Goal: Communication & Community: Answer question/provide support

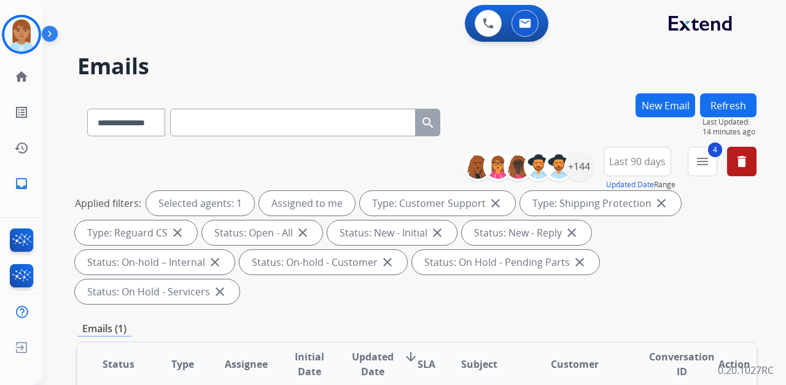
select select "**********"
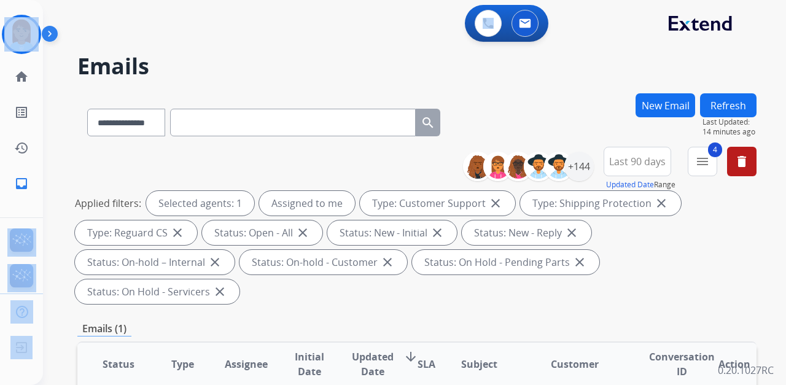
click at [0, 0] on html "**********" at bounding box center [393, 192] width 786 height 385
click at [150, 25] on div "0 Voice Interactions 0 Email Interactions" at bounding box center [407, 24] width 699 height 39
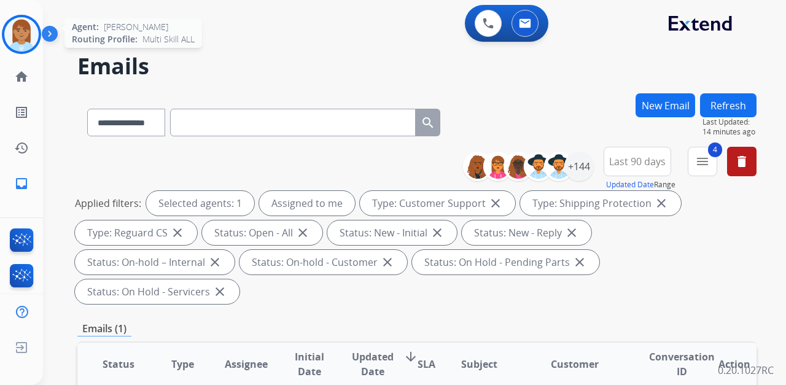
click at [29, 46] on img at bounding box center [21, 34] width 34 height 34
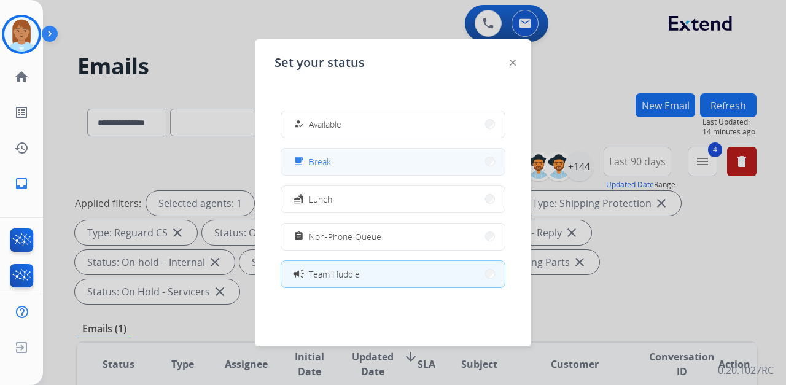
click at [381, 164] on button "free_breakfast Break" at bounding box center [393, 162] width 224 height 26
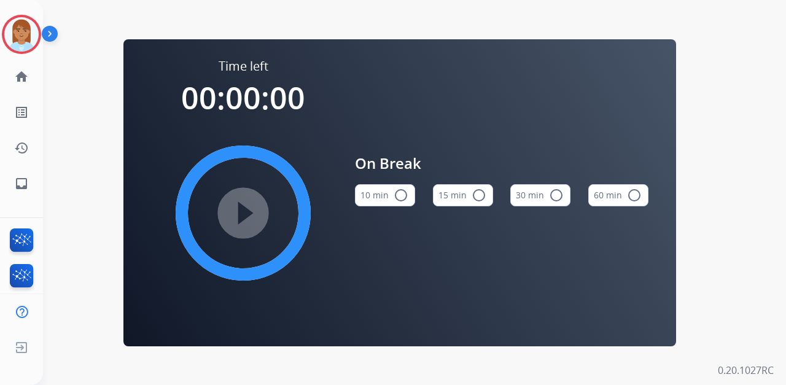
click at [450, 194] on button "15 min radio_button_unchecked" at bounding box center [463, 195] width 60 height 22
click at [337, 18] on div "Time left 00:15:00 play_circle_filled On Break 10 min radio_button_unchecked 15…" at bounding box center [400, 192] width 714 height 385
drag, startPoint x: 394, startPoint y: 46, endPoint x: 451, endPoint y: 72, distance: 62.4
click at [396, 50] on div "Time left 00:15:00 play_circle_filled On Break 10 min radio_button_unchecked 15…" at bounding box center [399, 192] width 553 height 307
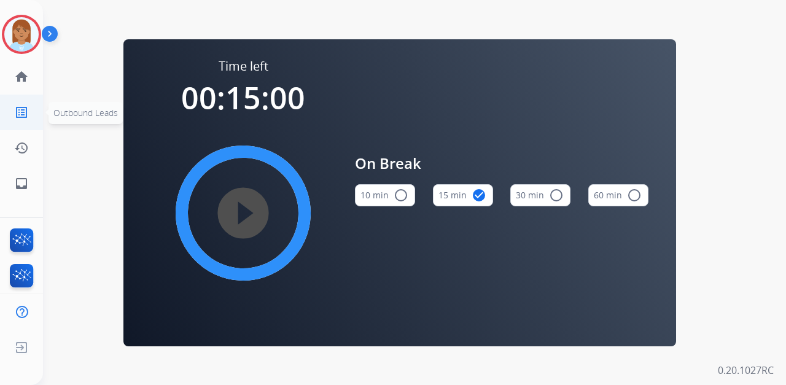
click at [29, 121] on link "list_alt Outbound Leads" at bounding box center [21, 112] width 34 height 34
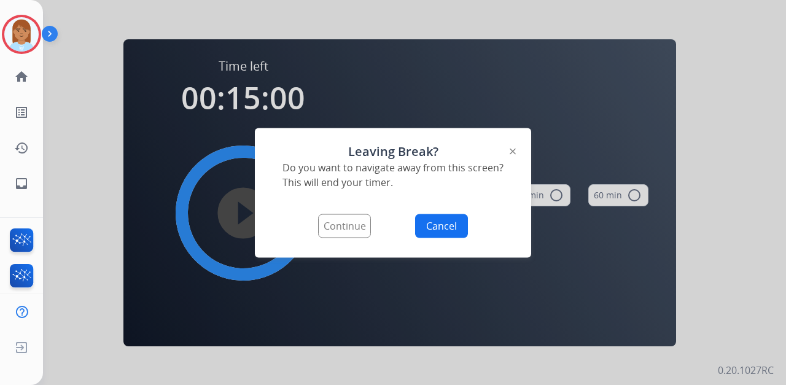
click at [169, 161] on div at bounding box center [393, 192] width 786 height 385
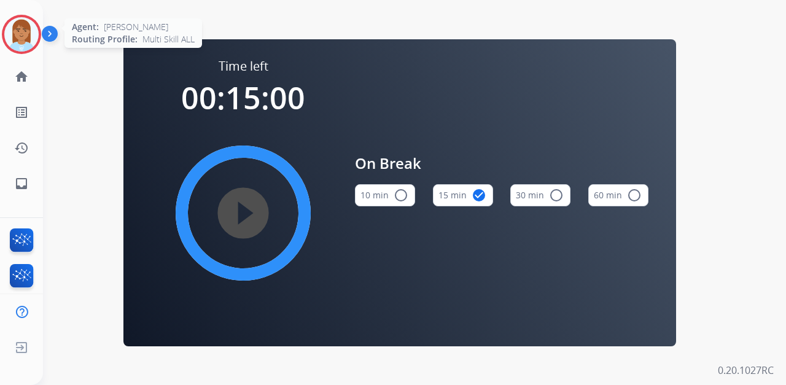
click at [29, 44] on img at bounding box center [21, 34] width 34 height 34
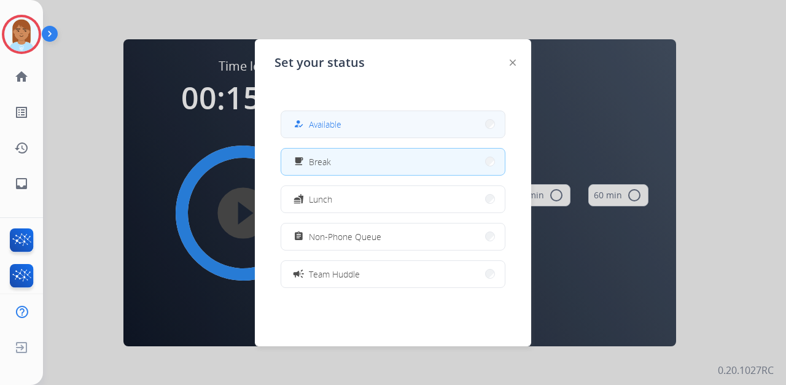
click at [344, 115] on button "how_to_reg Available" at bounding box center [393, 124] width 224 height 26
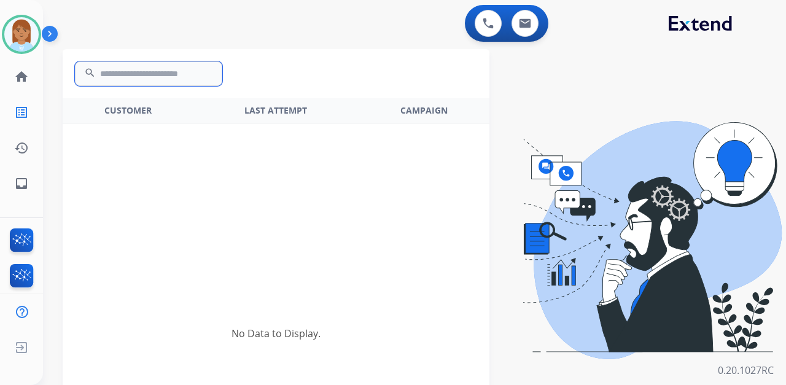
click at [166, 72] on input "text" at bounding box center [148, 73] width 147 height 25
click at [22, 72] on mat-icon "home" at bounding box center [21, 76] width 15 height 15
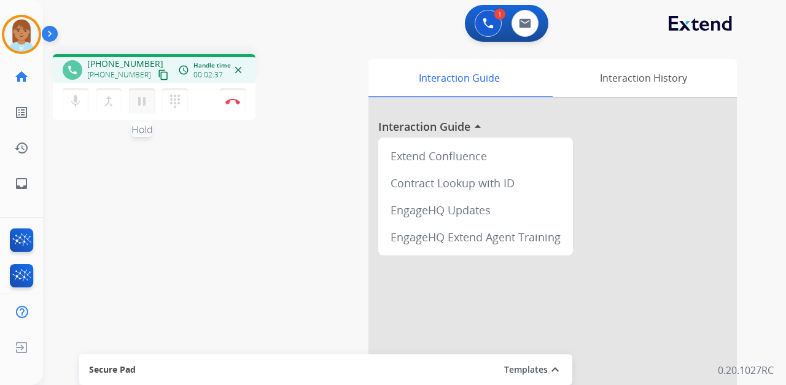
click at [144, 101] on mat-icon "pause" at bounding box center [142, 101] width 15 height 15
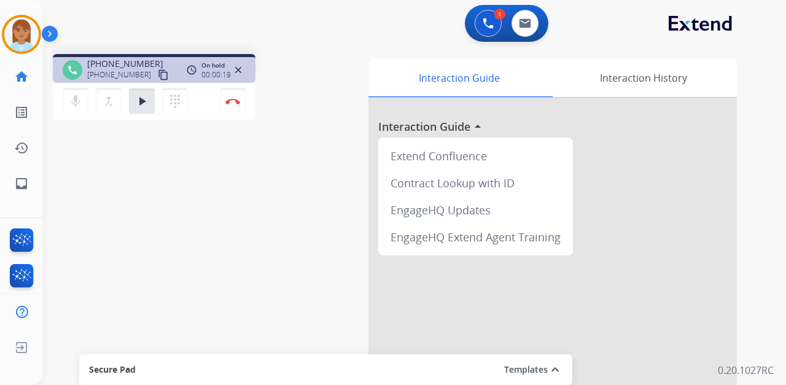
click at [188, 95] on div "dialpad Dialpad" at bounding box center [178, 101] width 33 height 26
click at [177, 107] on mat-icon "dialpad" at bounding box center [175, 101] width 15 height 15
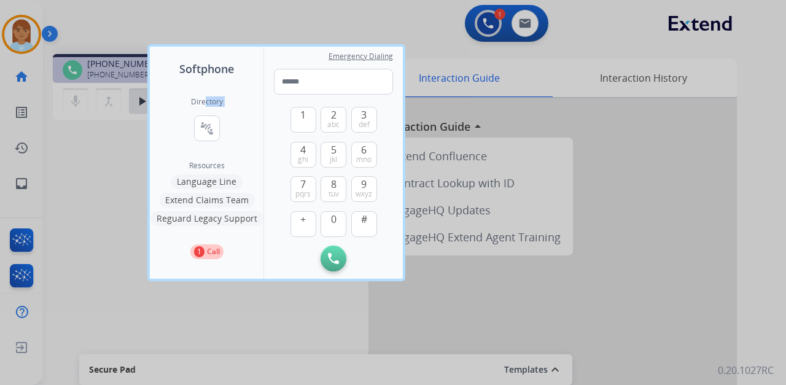
click at [205, 111] on div "Directory connect_without_contact Resource Directory" at bounding box center [207, 129] width 32 height 64
click at [211, 126] on mat-icon "connect_without_contact" at bounding box center [207, 128] width 15 height 15
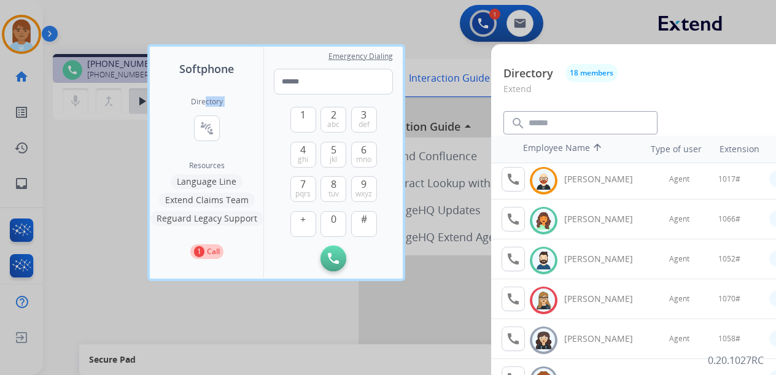
scroll to position [163, 0]
click at [519, 259] on mat-icon "call" at bounding box center [513, 259] width 15 height 15
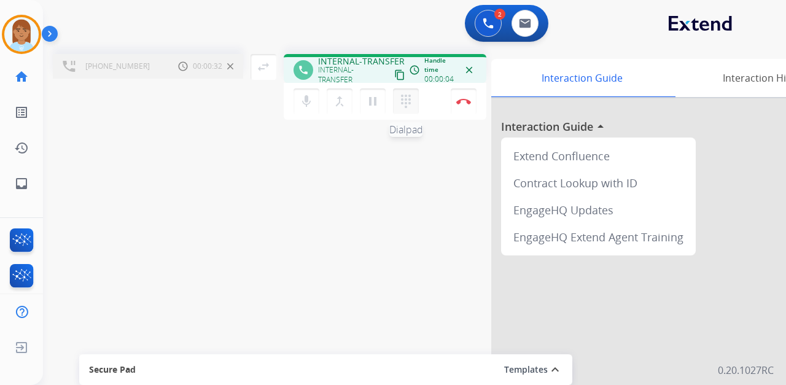
click at [407, 102] on mat-icon "dialpad" at bounding box center [406, 101] width 15 height 15
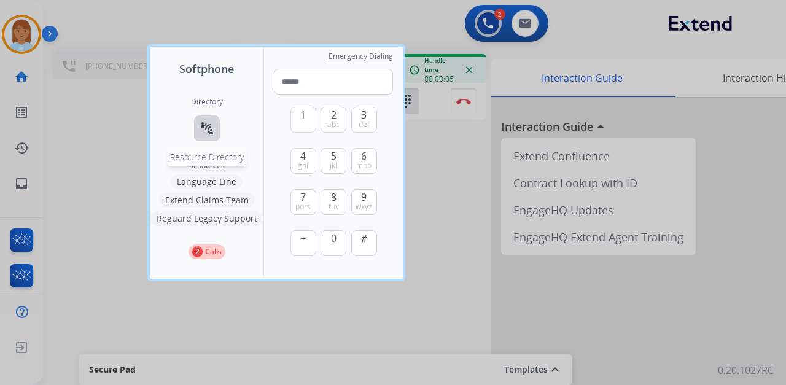
click at [200, 128] on mat-icon "connect_without_contact" at bounding box center [207, 128] width 15 height 15
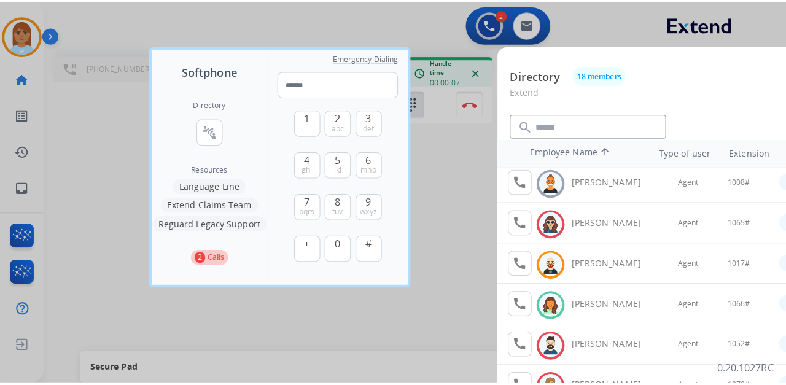
scroll to position [205, 0]
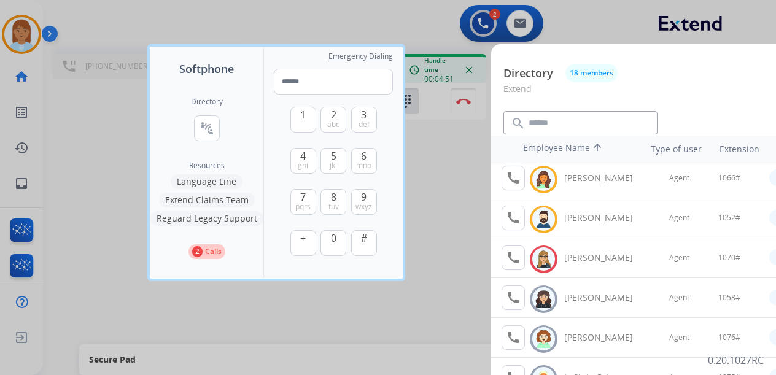
click at [252, 8] on div at bounding box center [388, 187] width 776 height 375
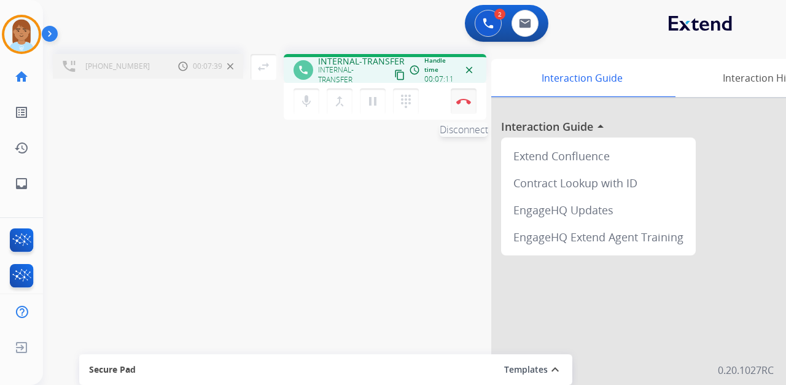
click at [469, 109] on button "Disconnect" at bounding box center [464, 101] width 26 height 26
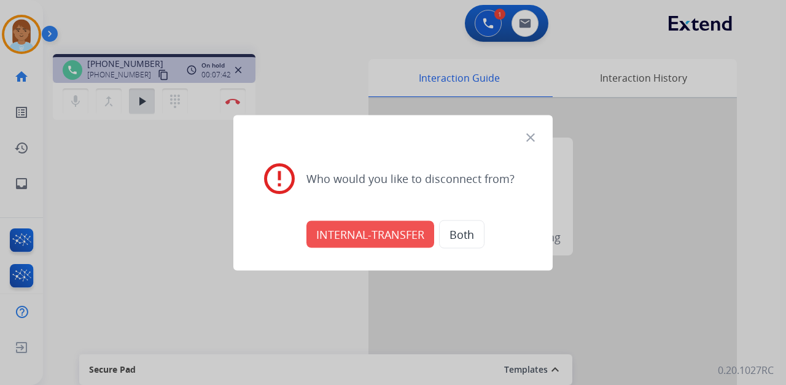
click at [525, 136] on mat-icon "close" at bounding box center [530, 137] width 15 height 15
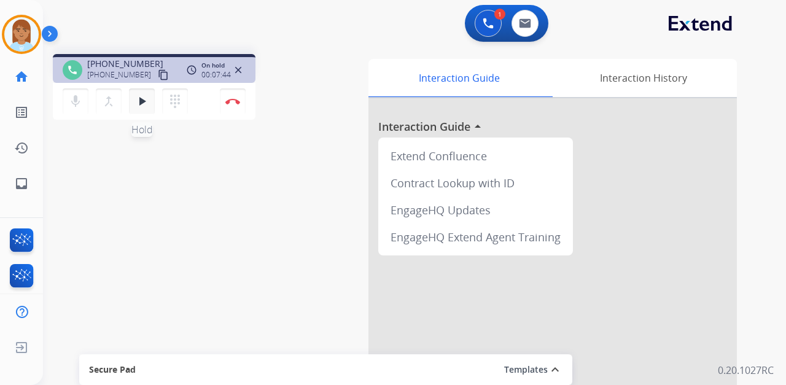
click at [150, 99] on button "play_arrow Hold" at bounding box center [142, 101] width 26 height 26
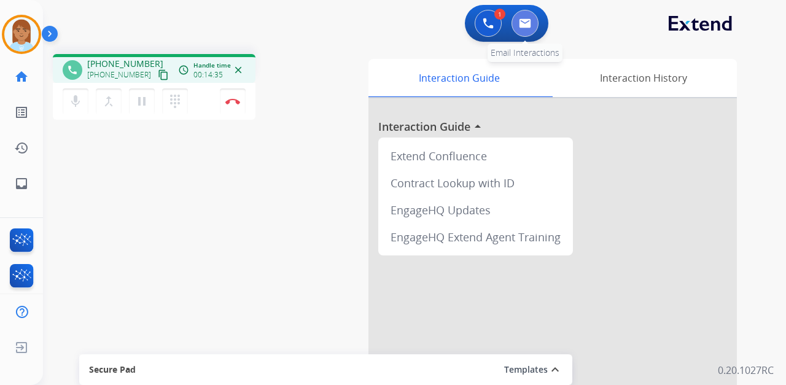
click at [523, 11] on button at bounding box center [525, 23] width 27 height 27
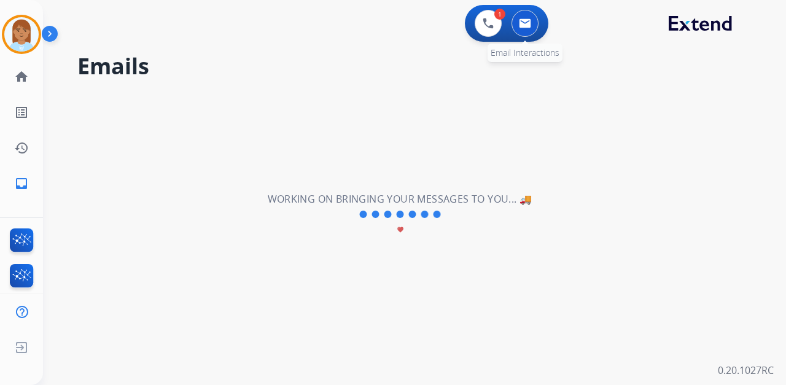
click at [534, 17] on button at bounding box center [525, 23] width 27 height 27
click at [497, 20] on button at bounding box center [488, 23] width 27 height 27
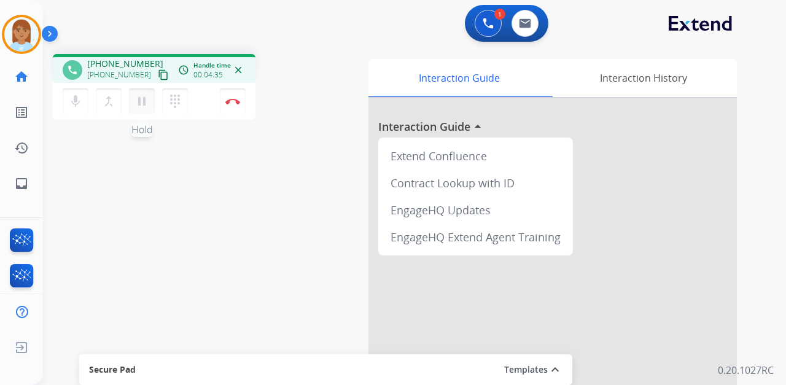
click at [134, 97] on button "pause Hold" at bounding box center [142, 101] width 26 height 26
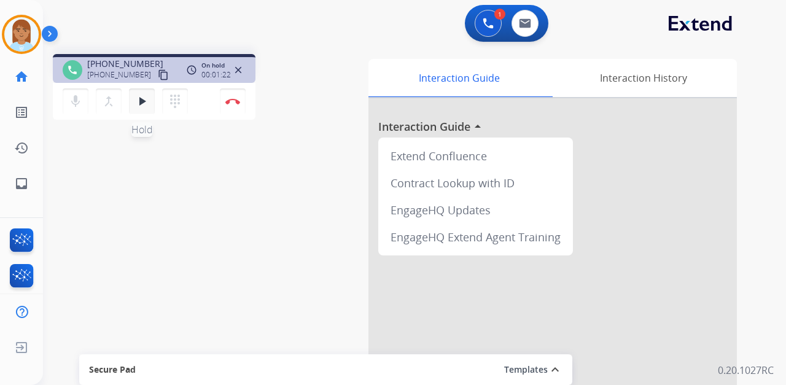
click at [141, 97] on mat-icon "play_arrow" at bounding box center [142, 101] width 15 height 15
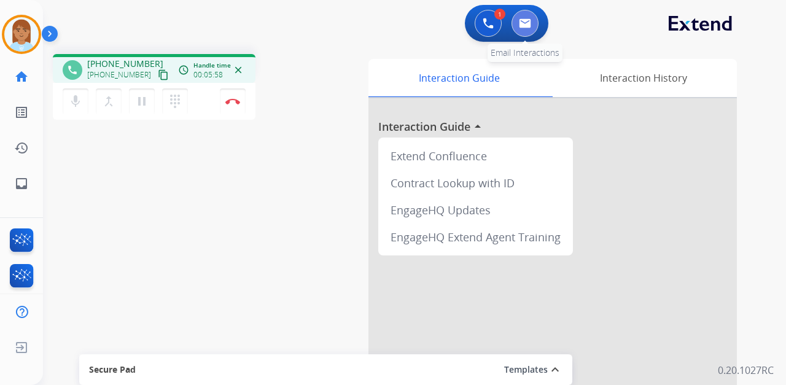
click at [533, 23] on button at bounding box center [525, 23] width 27 height 27
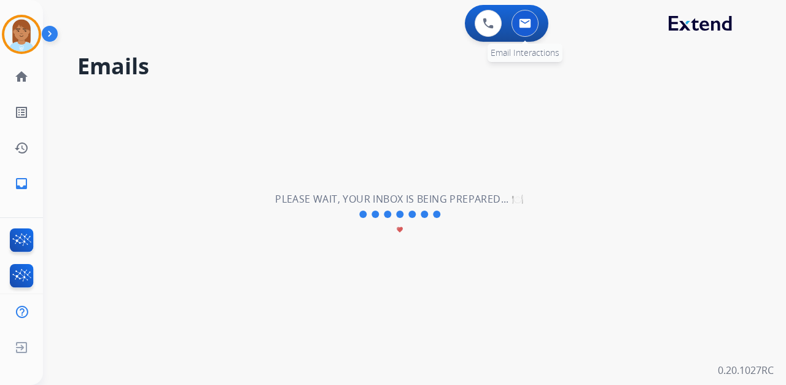
click at [518, 28] on button at bounding box center [525, 23] width 27 height 27
click at [484, 28] on img at bounding box center [488, 23] width 11 height 11
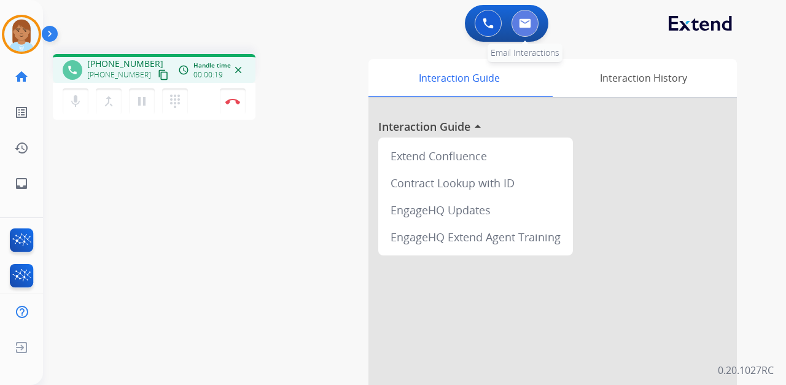
click at [529, 27] on img at bounding box center [525, 23] width 12 height 10
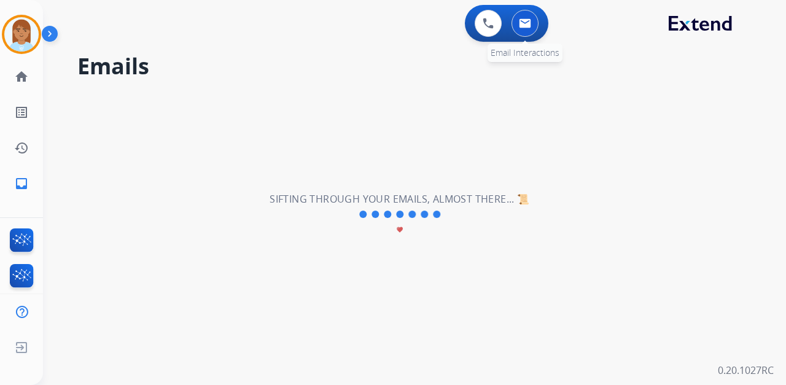
click at [524, 23] on img at bounding box center [525, 23] width 12 height 10
click at [373, 174] on div "**********" at bounding box center [400, 214] width 714 height 341
click at [528, 24] on img at bounding box center [525, 23] width 12 height 10
click at [499, 21] on button at bounding box center [488, 23] width 27 height 27
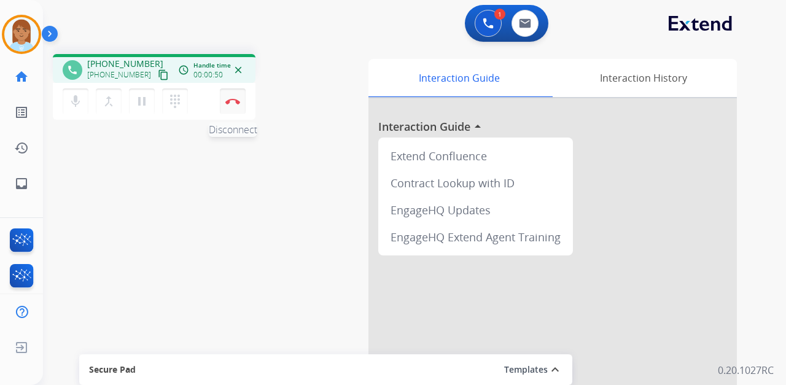
click at [238, 103] on img at bounding box center [232, 101] width 15 height 6
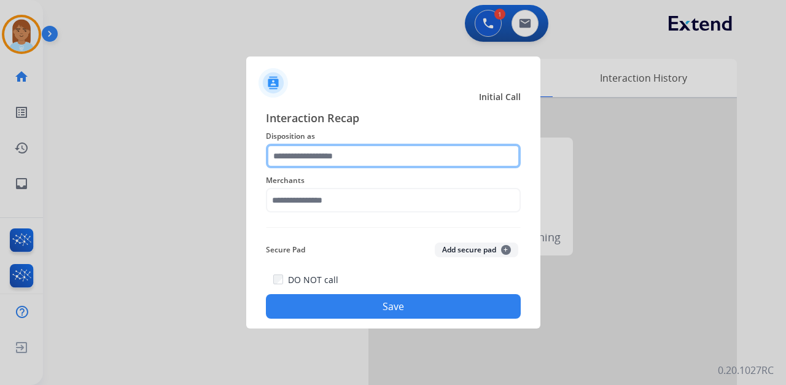
click at [286, 150] on input "text" at bounding box center [393, 156] width 255 height 25
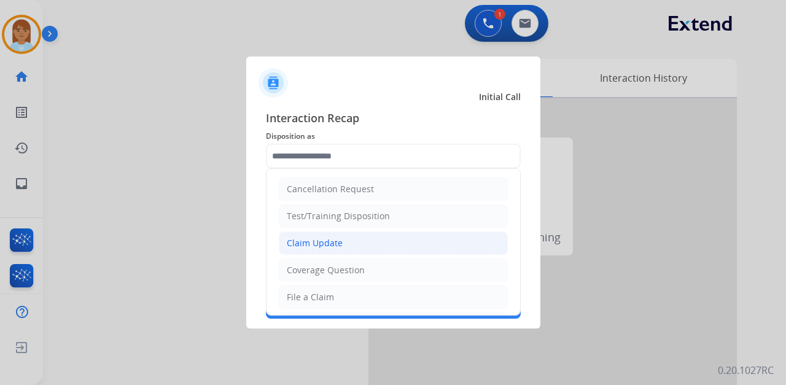
click at [297, 249] on li "Claim Update" at bounding box center [393, 243] width 229 height 23
type input "**********"
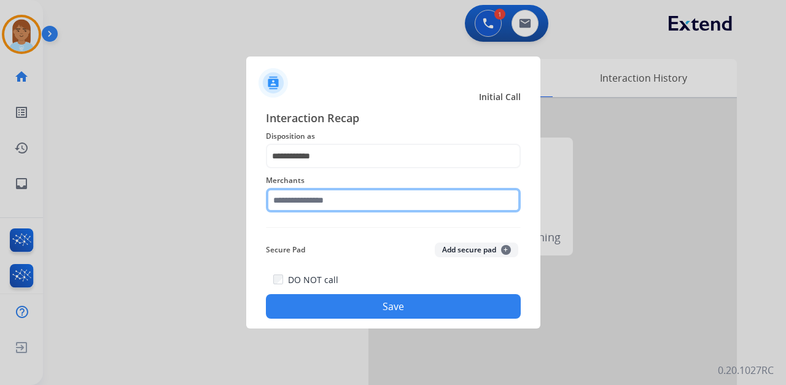
click at [303, 208] on div "Merchants" at bounding box center [393, 192] width 255 height 49
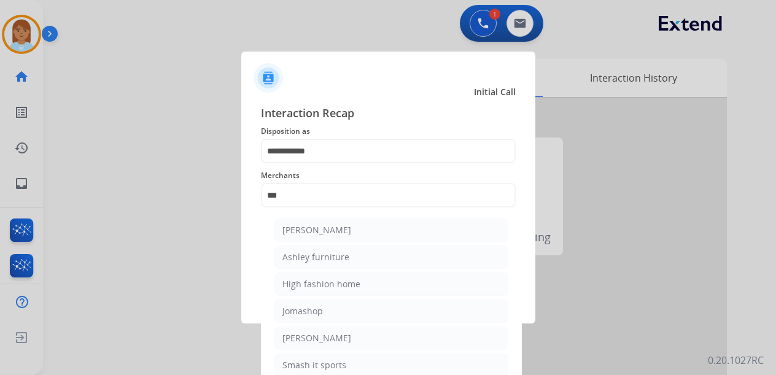
click at [385, 271] on ul "[PERSON_NAME] [PERSON_NAME] furniture High fashion home Jomashop [PERSON_NAME] …" at bounding box center [391, 315] width 241 height 204
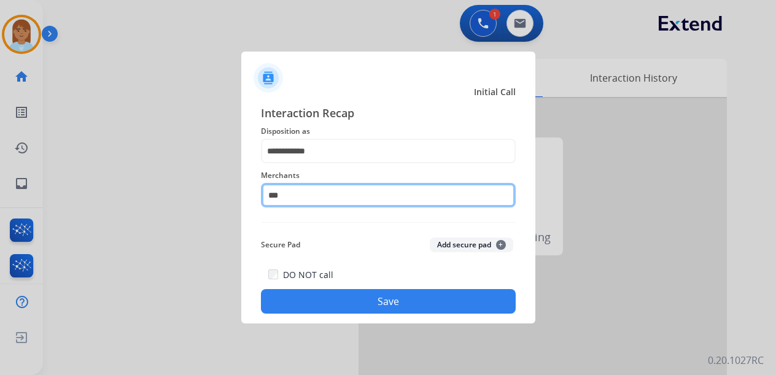
click at [360, 209] on div "Merchants ***" at bounding box center [388, 187] width 255 height 49
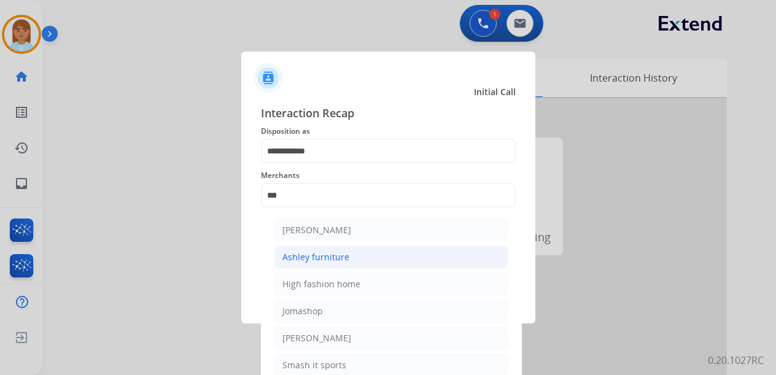
click at [339, 263] on div "Ashley furniture" at bounding box center [316, 257] width 67 height 12
type input "**********"
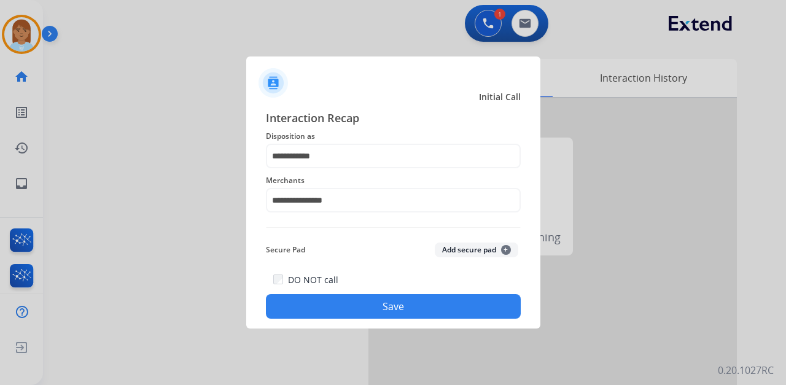
click at [372, 335] on div at bounding box center [393, 192] width 786 height 385
click at [380, 306] on button "Save" at bounding box center [393, 306] width 255 height 25
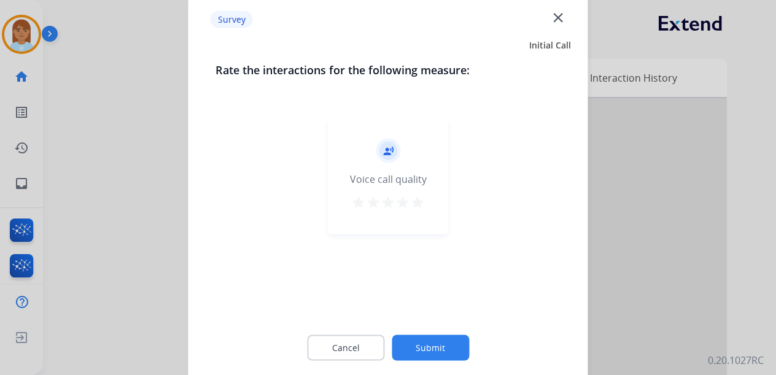
click at [424, 208] on mat-icon "star" at bounding box center [417, 202] width 15 height 15
click at [459, 344] on button "Submit" at bounding box center [430, 348] width 77 height 26
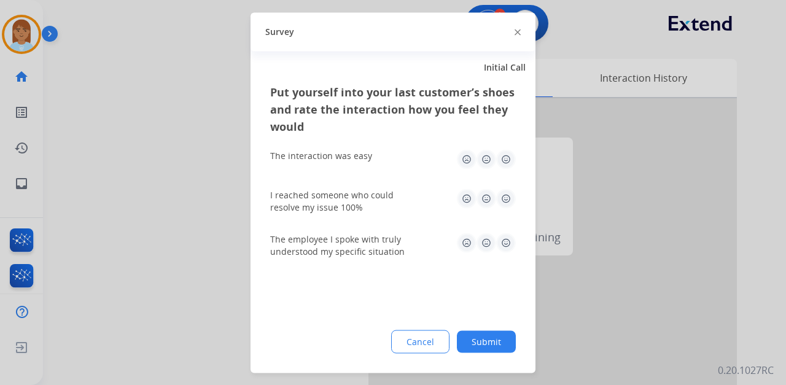
click at [507, 156] on img at bounding box center [506, 159] width 20 height 20
click at [510, 190] on img at bounding box center [506, 199] width 20 height 20
click at [507, 248] on img at bounding box center [506, 243] width 20 height 20
click at [486, 343] on button "Submit" at bounding box center [486, 341] width 59 height 22
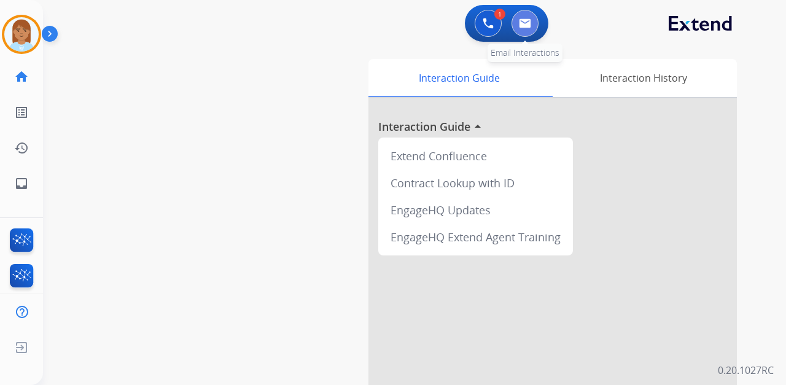
click at [528, 15] on button at bounding box center [525, 23] width 27 height 27
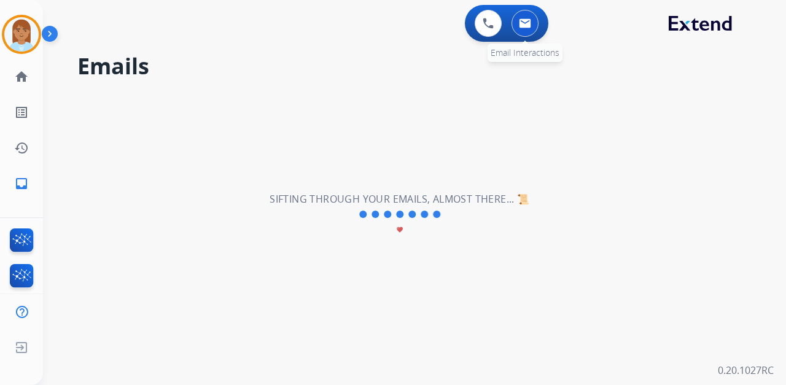
click at [532, 22] on button at bounding box center [525, 23] width 27 height 27
click at [532, 23] on button at bounding box center [525, 23] width 27 height 27
click at [531, 23] on button at bounding box center [525, 23] width 27 height 27
click at [489, 26] on img at bounding box center [488, 23] width 11 height 11
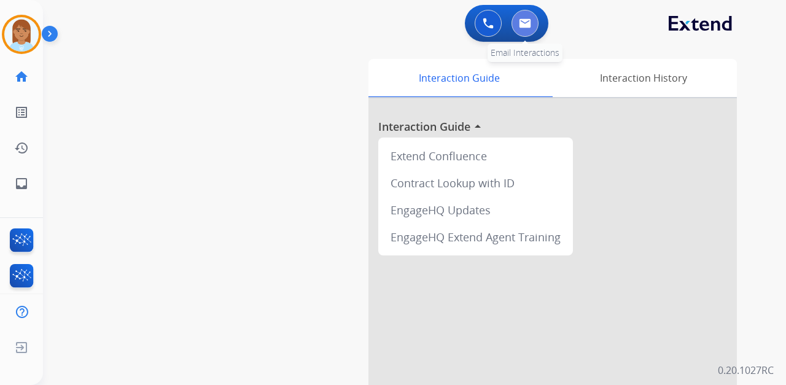
click at [528, 25] on img at bounding box center [525, 23] width 12 height 10
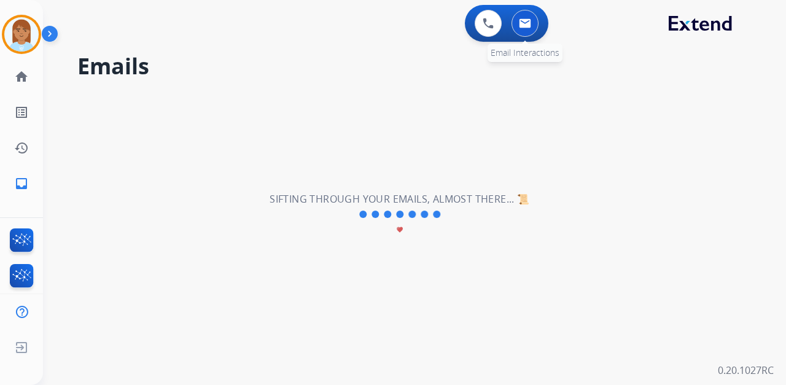
click at [525, 23] on img at bounding box center [525, 23] width 12 height 10
click at [491, 25] on img at bounding box center [488, 23] width 11 height 11
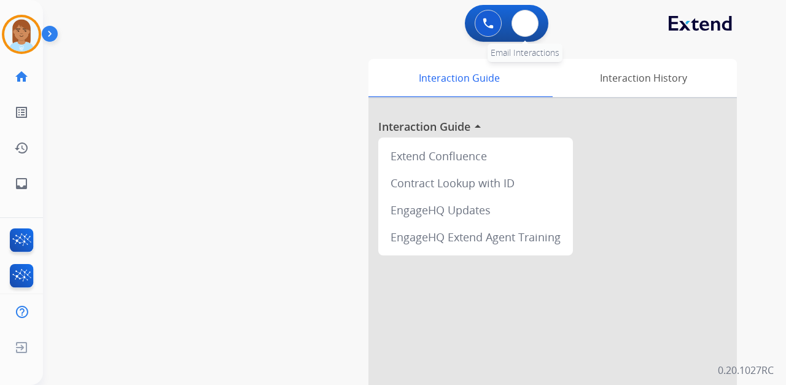
click at [532, 11] on div "0 Email Interactions" at bounding box center [525, 23] width 37 height 27
click at [523, 21] on img at bounding box center [525, 23] width 12 height 10
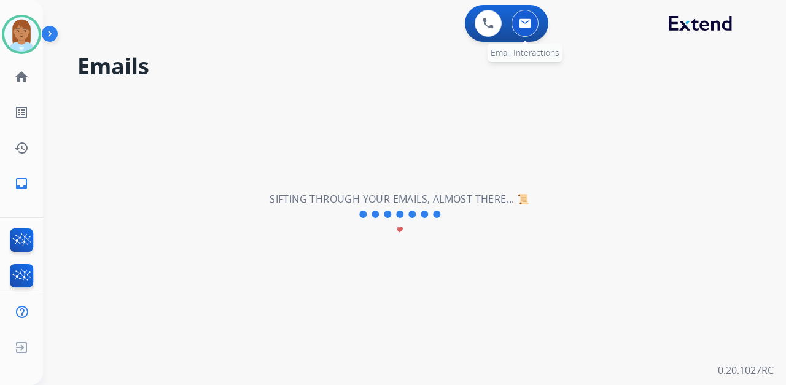
click at [529, 27] on img at bounding box center [525, 23] width 12 height 10
click at [521, 23] on img at bounding box center [525, 23] width 12 height 10
click at [485, 26] on img at bounding box center [488, 23] width 11 height 11
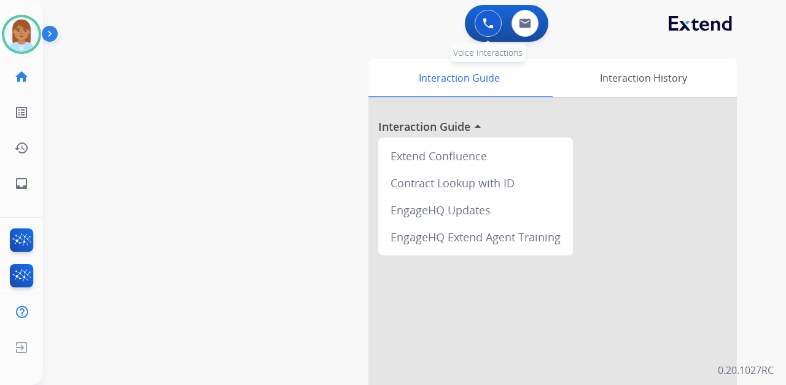
click at [492, 27] on img at bounding box center [488, 23] width 11 height 11
click at [492, 27] on div "Outbound call Quit Outbound call Quit Schedule interaction + Add to my list Cus…" at bounding box center [393, 192] width 786 height 385
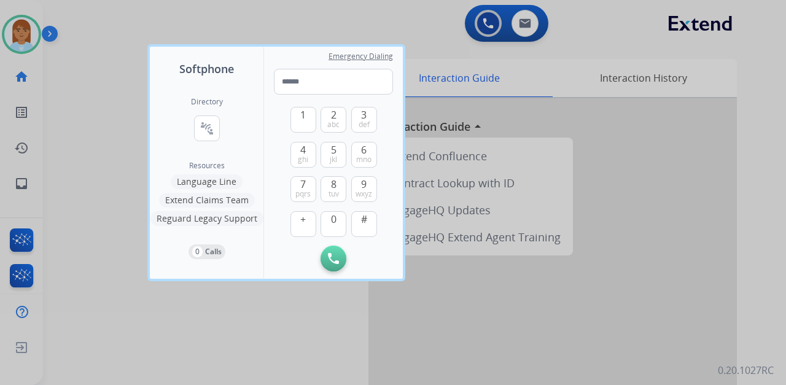
click at [299, 26] on div at bounding box center [393, 192] width 786 height 385
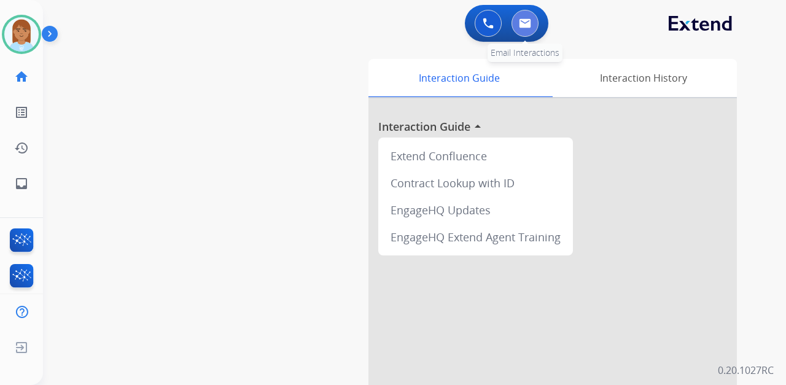
click at [529, 18] on button at bounding box center [525, 23] width 27 height 27
select select "**********"
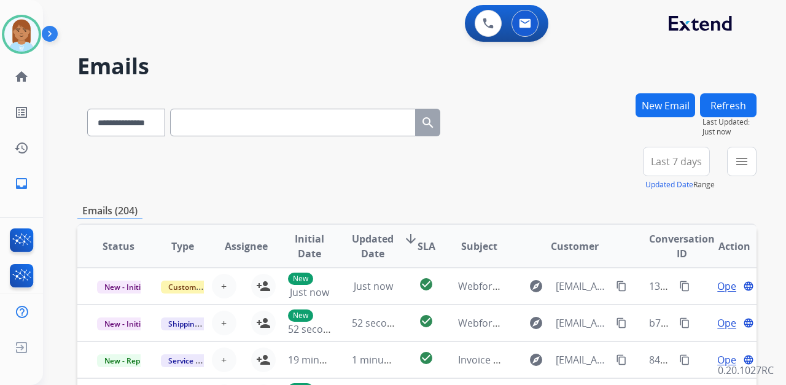
click at [656, 111] on button "New Email" at bounding box center [666, 105] width 60 height 24
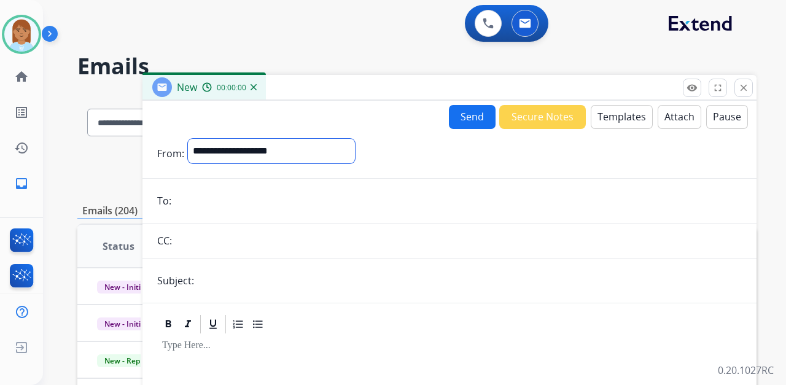
click at [323, 154] on select "**********" at bounding box center [271, 151] width 167 height 25
select select "**********"
click at [188, 139] on select "**********" at bounding box center [271, 151] width 167 height 25
click at [291, 205] on input "email" at bounding box center [458, 202] width 567 height 25
type input "**********"
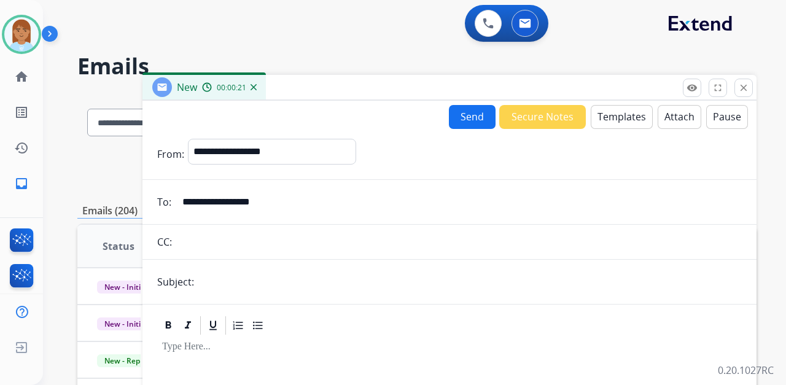
click at [238, 283] on input "text" at bounding box center [470, 282] width 544 height 25
click at [297, 278] on input "text" at bounding box center [470, 282] width 544 height 25
type input "**********"
click at [623, 120] on button "Templates" at bounding box center [622, 117] width 62 height 24
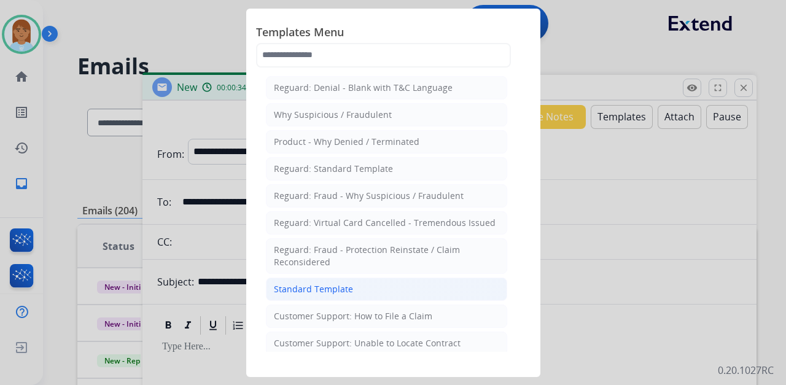
click at [356, 286] on li "Standard Template" at bounding box center [386, 289] width 241 height 23
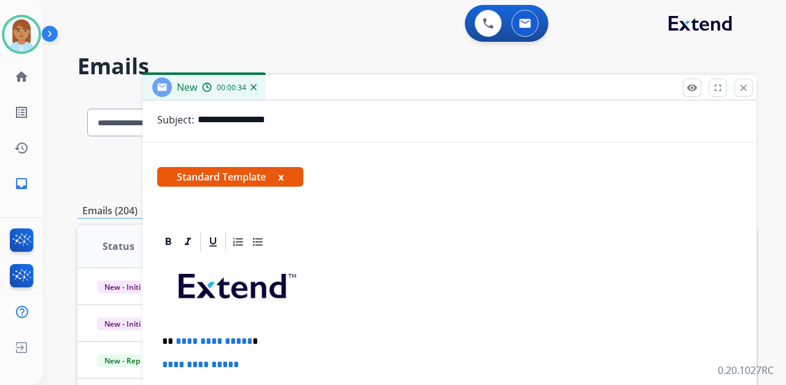
scroll to position [246, 0]
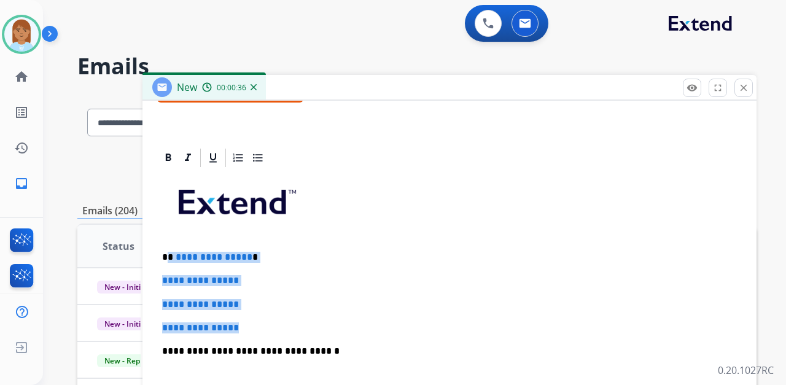
drag, startPoint x: 168, startPoint y: 251, endPoint x: 246, endPoint y: 326, distance: 108.2
click at [246, 326] on div "**********" at bounding box center [449, 380] width 585 height 423
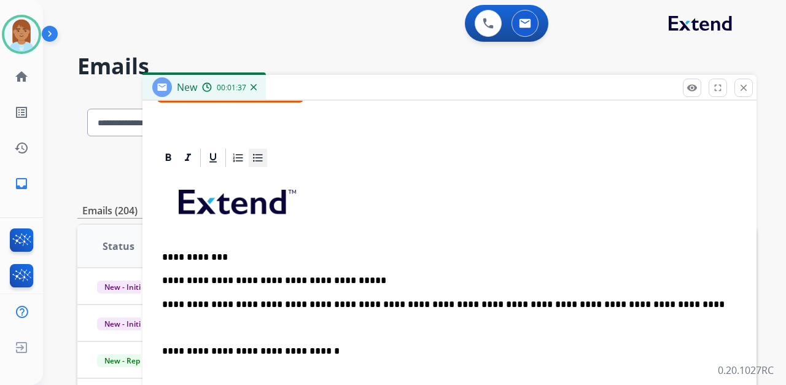
click at [259, 159] on icon at bounding box center [257, 158] width 9 height 8
click at [247, 323] on p "**********" at bounding box center [457, 327] width 541 height 11
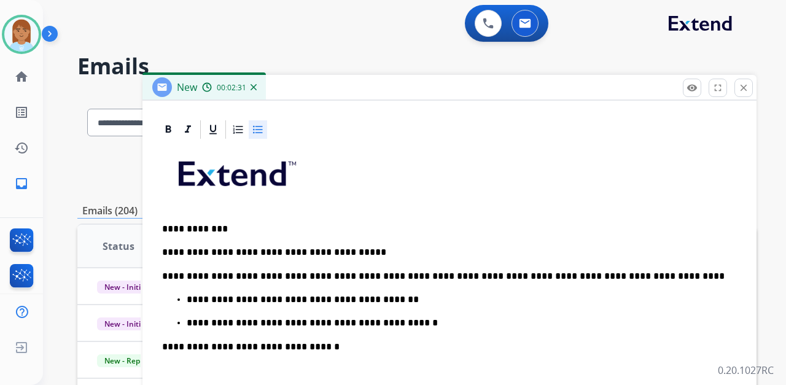
scroll to position [306, 0]
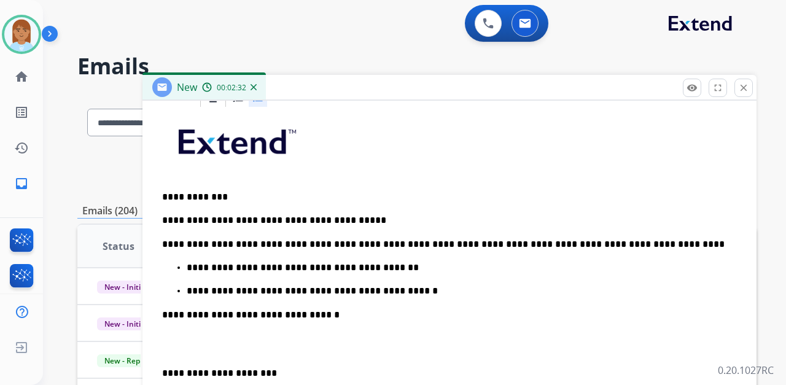
click at [228, 351] on p at bounding box center [449, 344] width 575 height 23
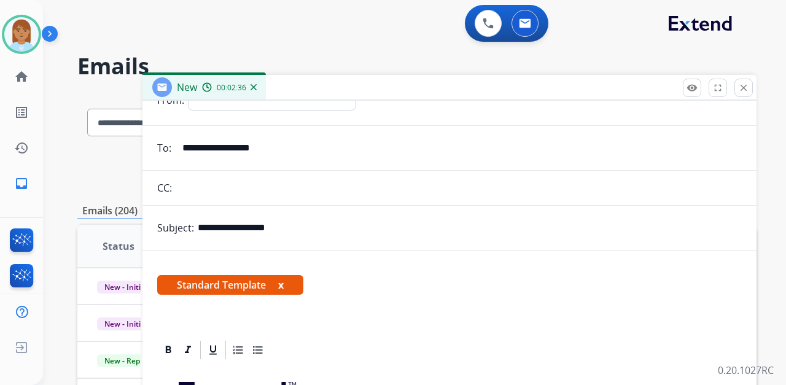
scroll to position [0, 0]
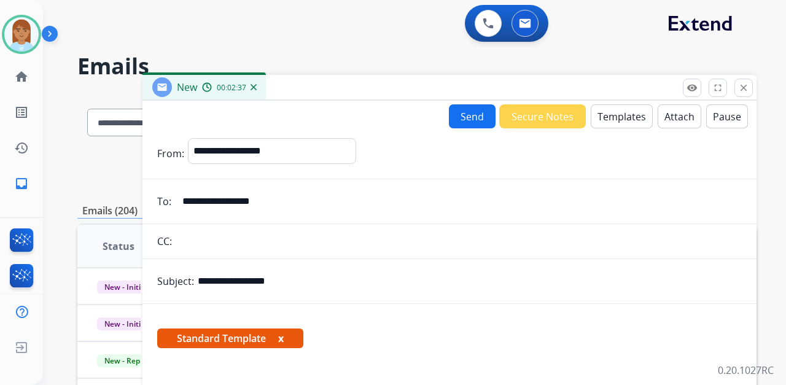
click at [458, 112] on button "Send" at bounding box center [472, 116] width 47 height 24
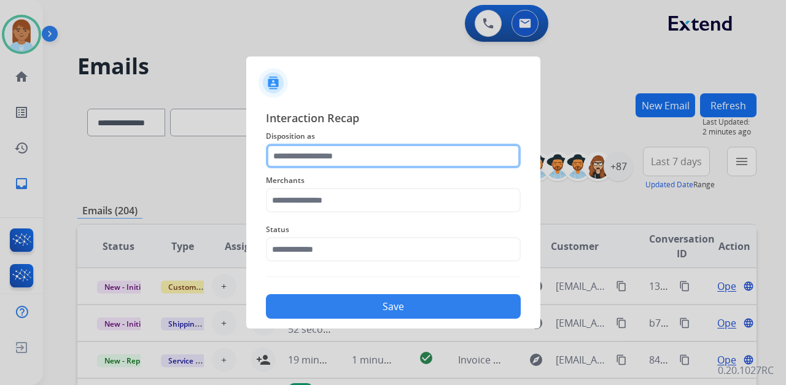
click at [372, 156] on input "text" at bounding box center [393, 156] width 255 height 25
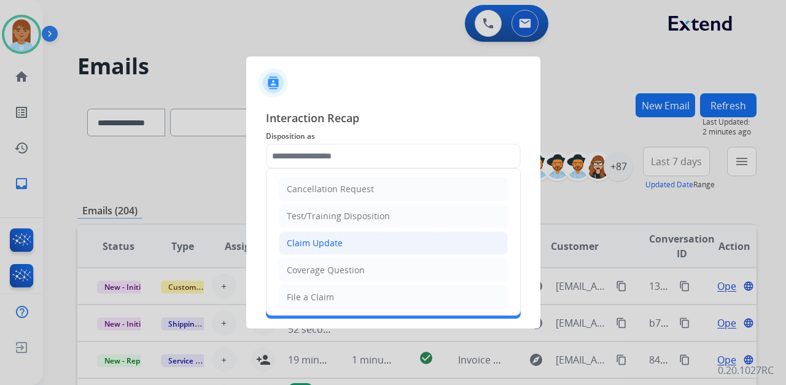
click at [322, 248] on div "Claim Update" at bounding box center [315, 243] width 56 height 12
type input "**********"
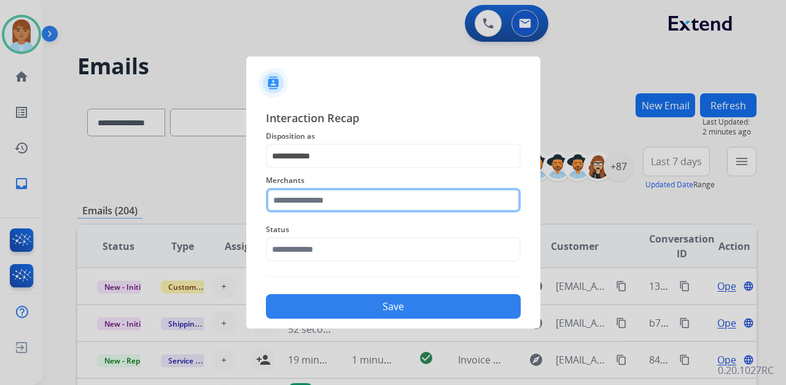
click at [329, 195] on input "text" at bounding box center [393, 200] width 255 height 25
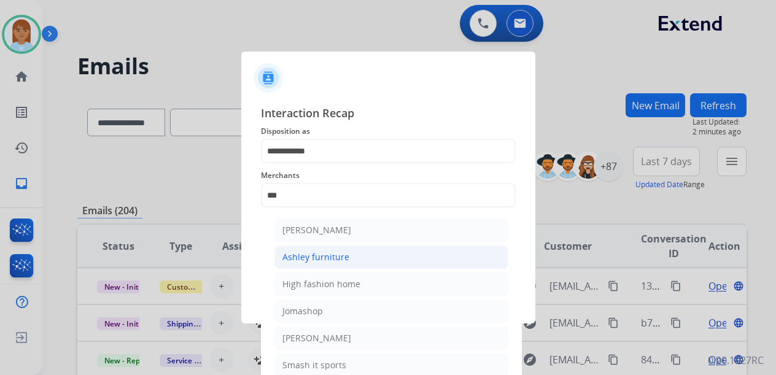
click at [432, 246] on li "Ashley furniture" at bounding box center [392, 257] width 234 height 23
type input "**********"
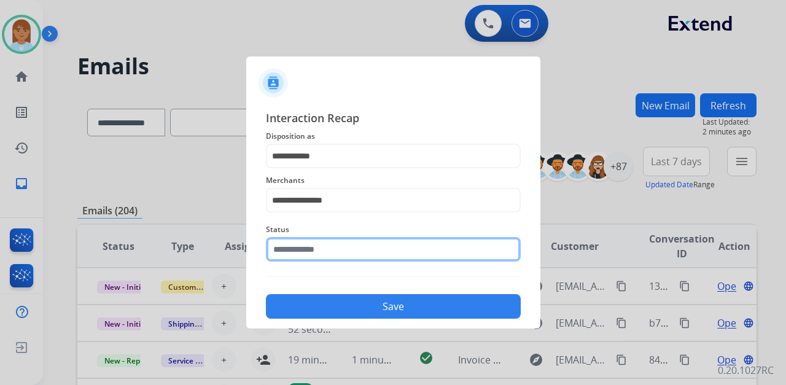
click at [397, 244] on input "text" at bounding box center [393, 249] width 255 height 25
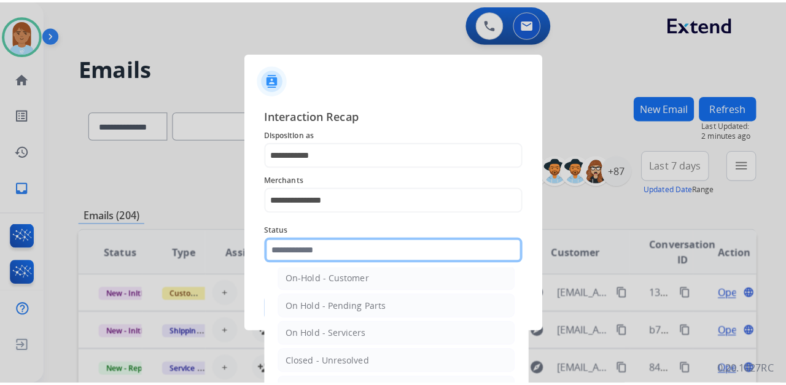
scroll to position [70, 0]
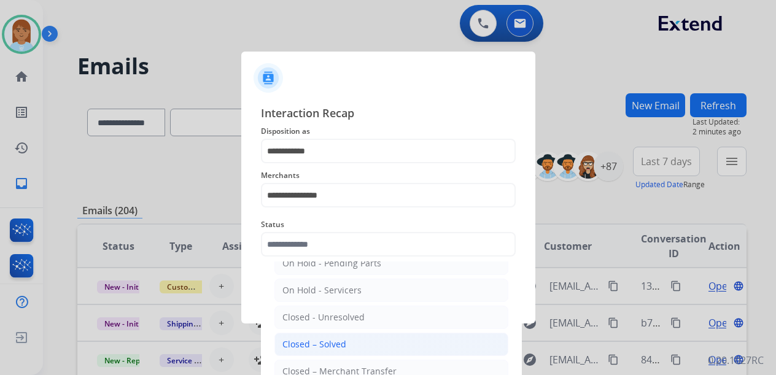
click at [319, 343] on div "Closed – Solved" at bounding box center [315, 344] width 64 height 12
type input "**********"
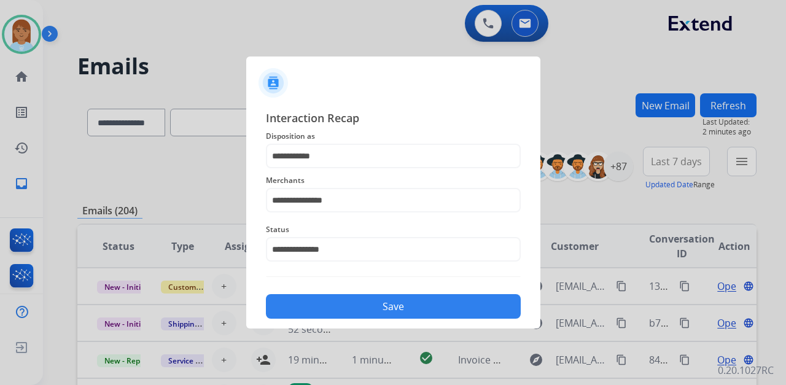
click at [339, 306] on button "Save" at bounding box center [393, 306] width 255 height 25
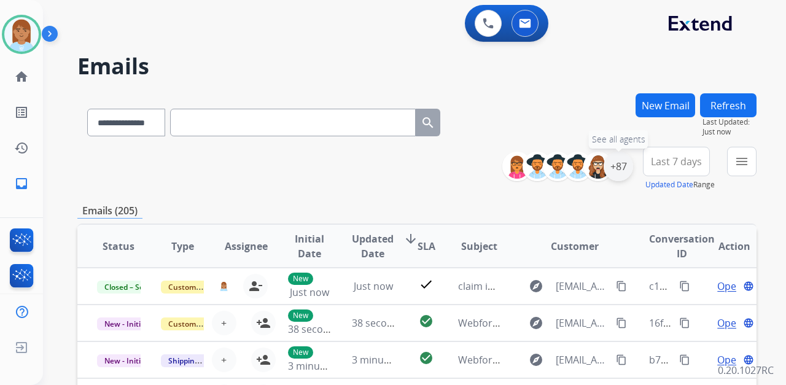
click at [625, 168] on div "+87" at bounding box center [618, 166] width 29 height 29
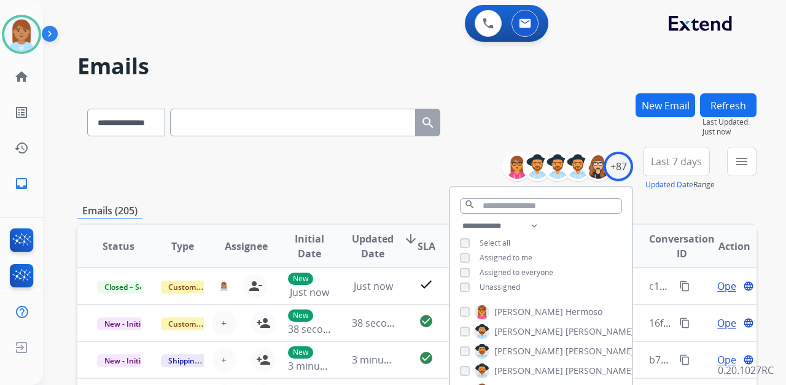
click at [490, 284] on span "Unassigned" at bounding box center [500, 287] width 41 height 10
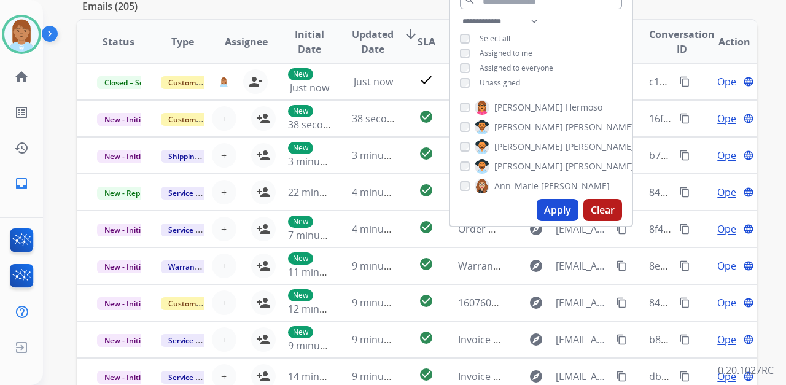
click at [540, 209] on button "Apply" at bounding box center [558, 210] width 42 height 22
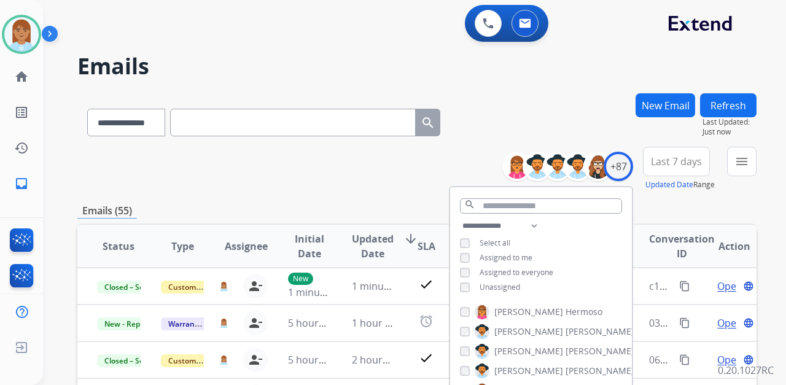
click at [670, 159] on span "Last 7 days" at bounding box center [676, 161] width 51 height 5
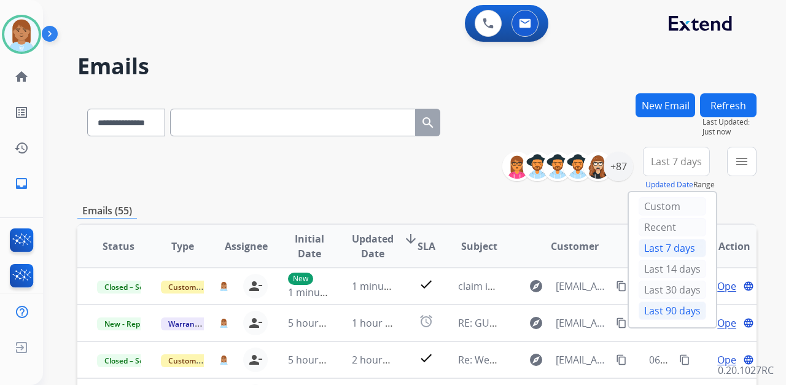
click at [668, 310] on div "Last 90 days" at bounding box center [673, 311] width 68 height 18
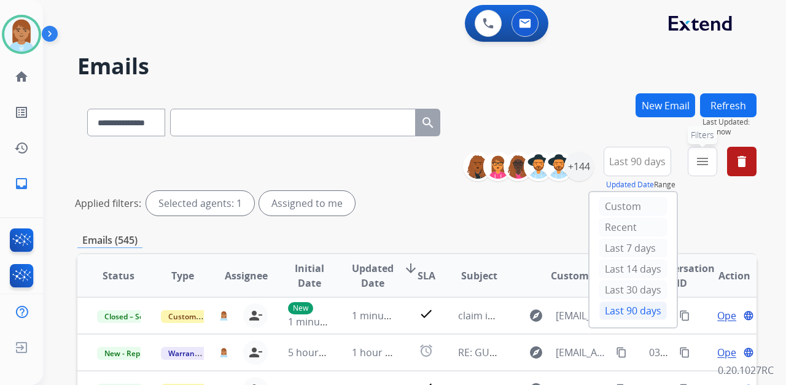
click at [703, 152] on button "menu Filters" at bounding box center [702, 161] width 29 height 29
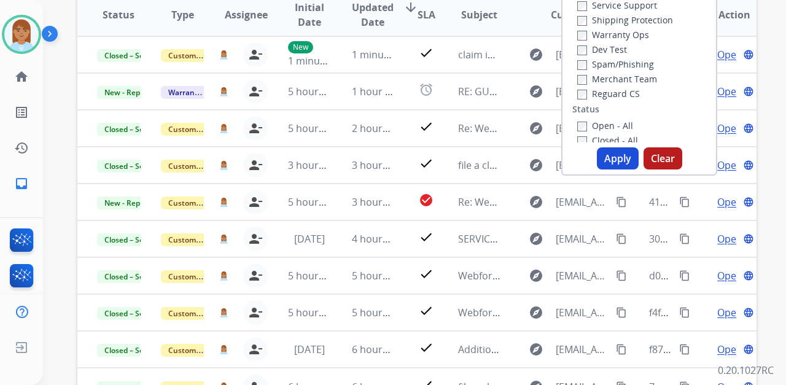
scroll to position [97, 0]
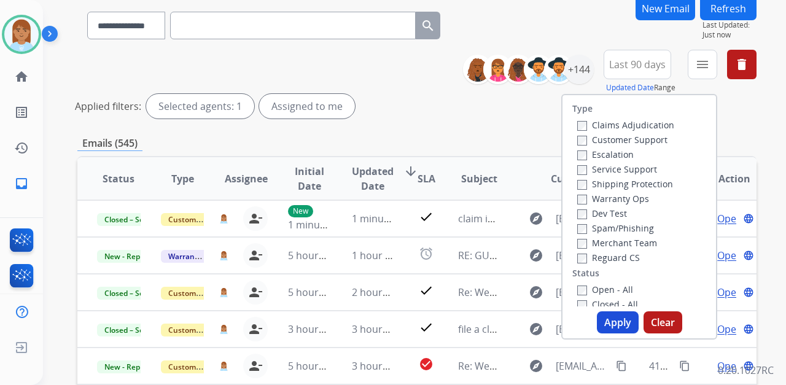
click at [602, 142] on label "Customer Support" at bounding box center [622, 140] width 90 height 12
click at [606, 180] on label "Shipping Protection" at bounding box center [625, 184] width 96 height 12
click at [599, 260] on label "Reguard CS" at bounding box center [608, 258] width 63 height 12
click at [588, 285] on label "Open - All" at bounding box center [605, 290] width 56 height 12
click at [623, 312] on button "Apply" at bounding box center [618, 322] width 42 height 22
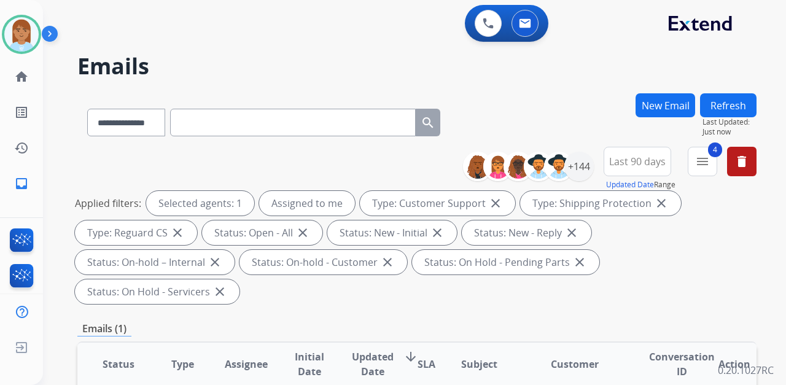
scroll to position [286, 0]
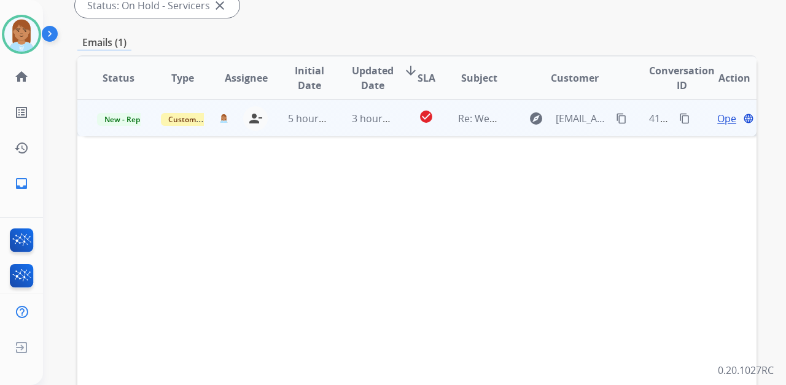
click at [717, 111] on span "Open" at bounding box center [729, 118] width 25 height 15
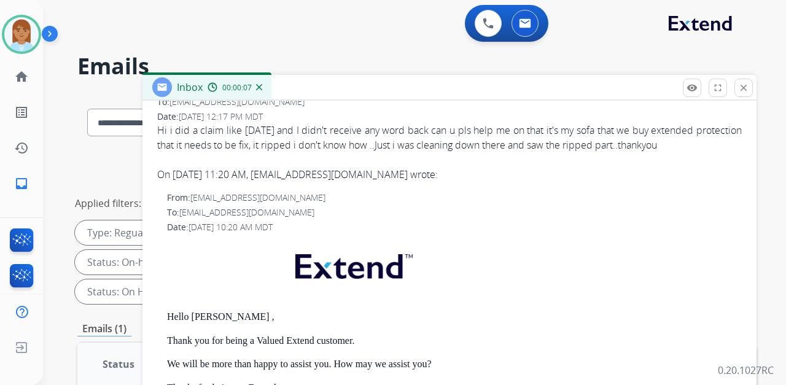
scroll to position [0, 0]
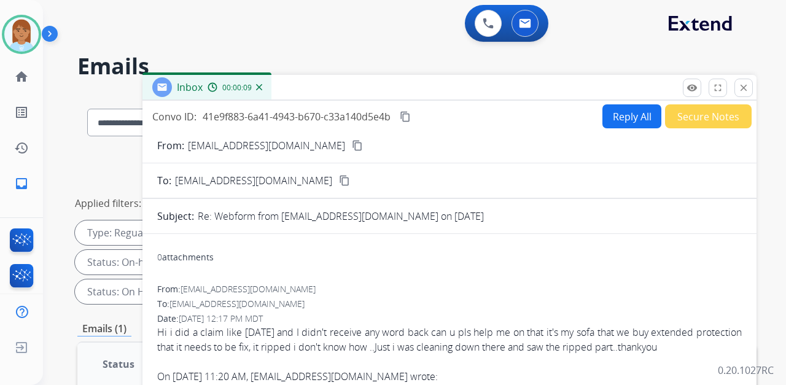
click at [352, 145] on mat-icon "content_copy" at bounding box center [357, 145] width 11 height 11
click at [629, 114] on button "Reply All" at bounding box center [632, 116] width 59 height 24
select select "**********"
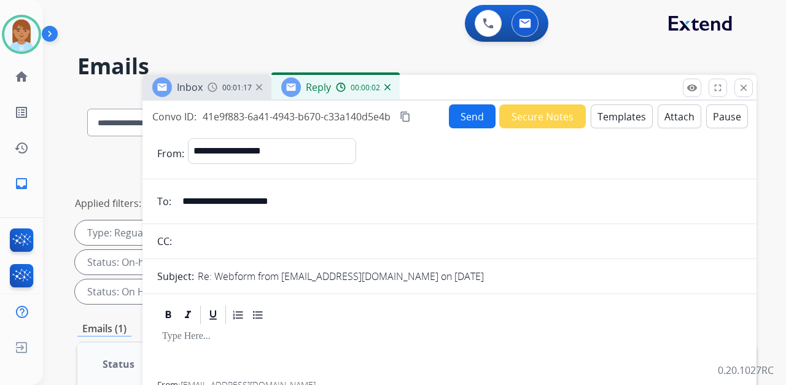
click at [597, 122] on button "Templates" at bounding box center [622, 116] width 62 height 24
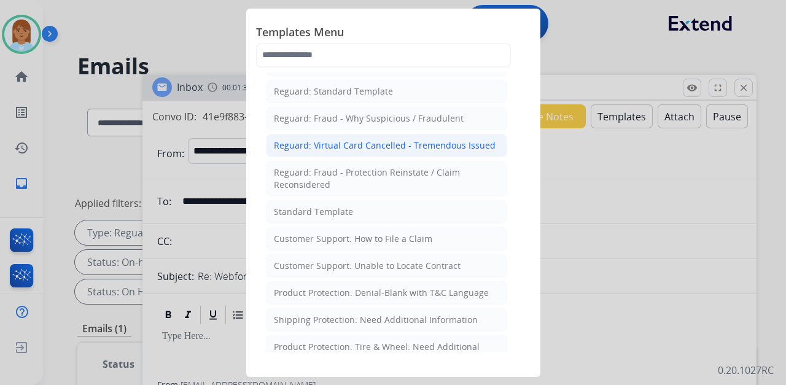
scroll to position [163, 0]
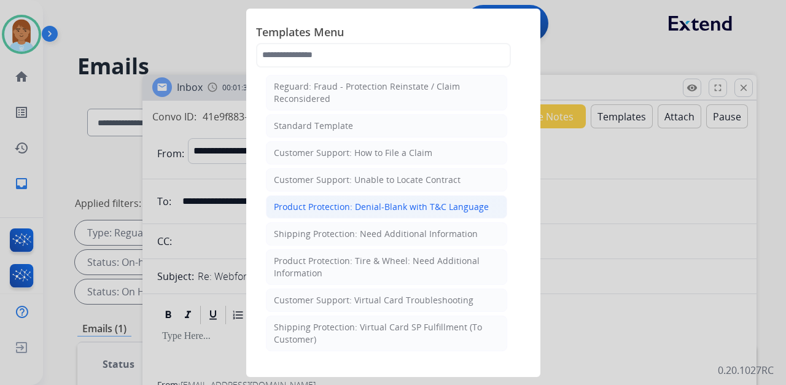
click at [378, 201] on div "Product Protection: Denial-Blank with T&C Language" at bounding box center [381, 207] width 215 height 12
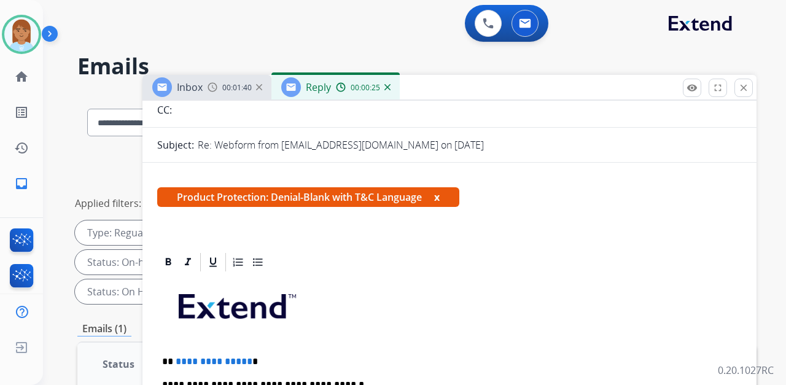
scroll to position [205, 0]
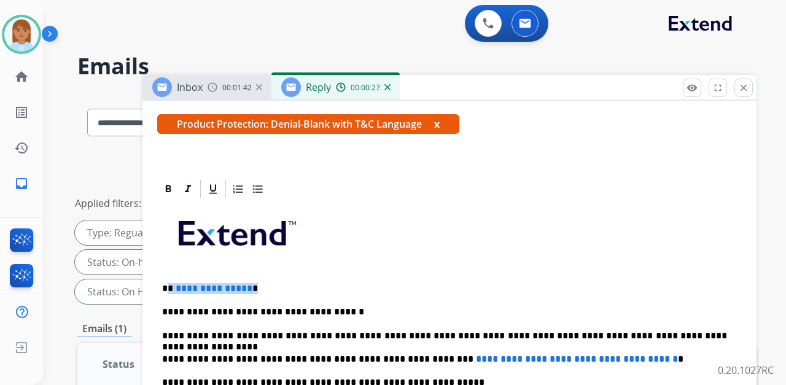
drag, startPoint x: 168, startPoint y: 285, endPoint x: 273, endPoint y: 264, distance: 107.1
click at [281, 285] on p "**********" at bounding box center [444, 288] width 565 height 11
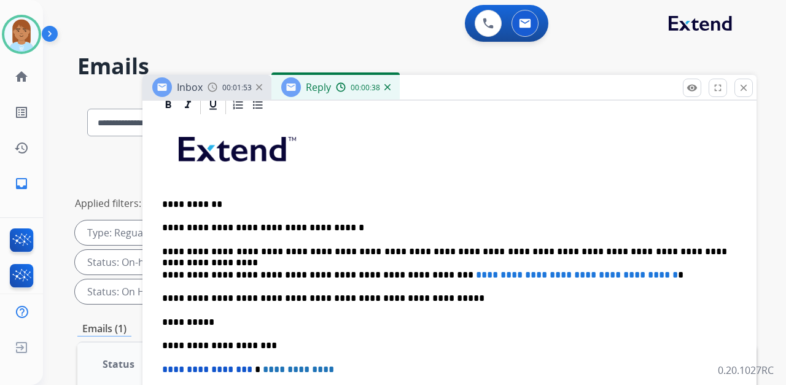
scroll to position [369, 0]
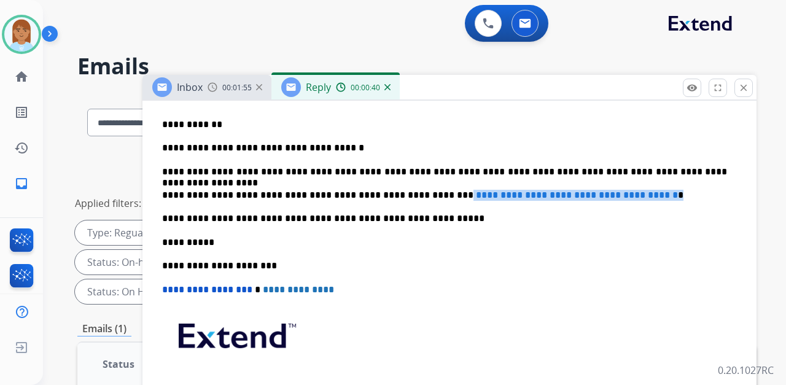
drag, startPoint x: 412, startPoint y: 189, endPoint x: 670, endPoint y: 195, distance: 258.7
click at [670, 195] on p "**********" at bounding box center [444, 195] width 565 height 11
click at [457, 194] on p "**********" at bounding box center [444, 195] width 565 height 11
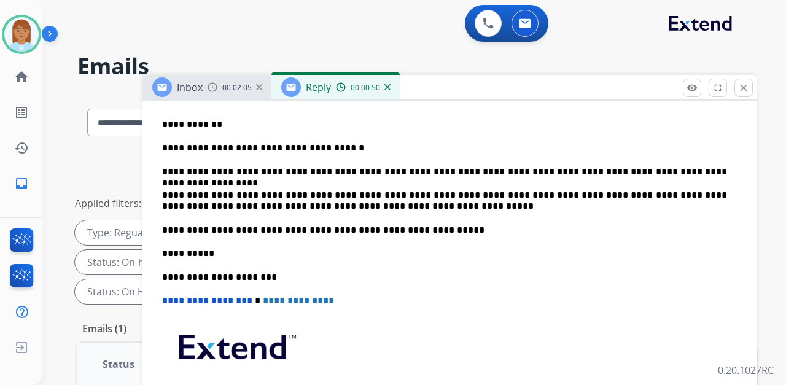
click at [205, 216] on div "**********" at bounding box center [449, 247] width 585 height 423
click at [346, 209] on p "**********" at bounding box center [444, 201] width 565 height 23
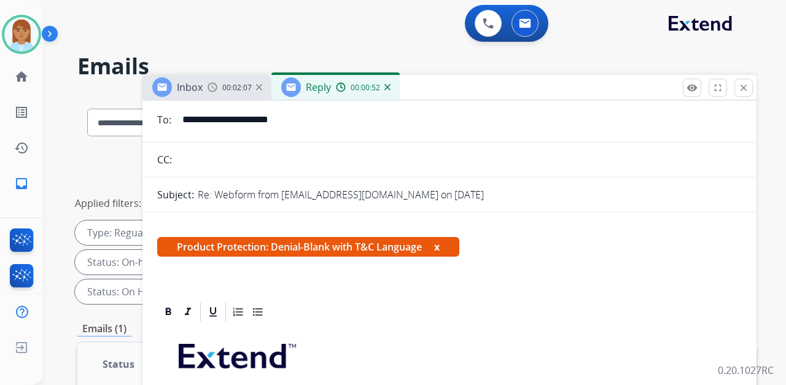
scroll to position [0, 0]
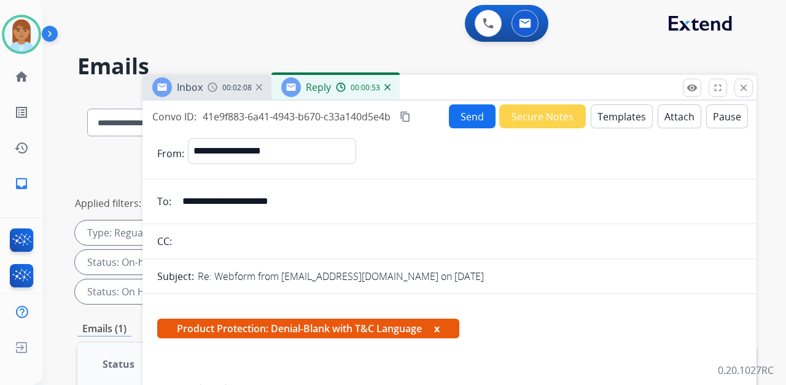
click at [674, 118] on button "Attach" at bounding box center [680, 116] width 44 height 24
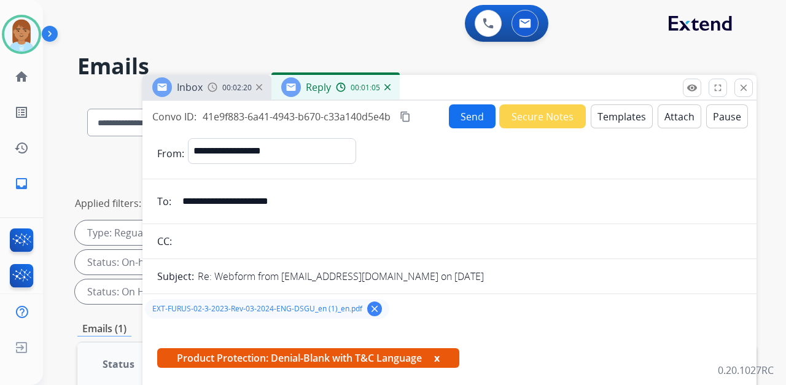
click at [465, 114] on button "Send" at bounding box center [472, 116] width 47 height 24
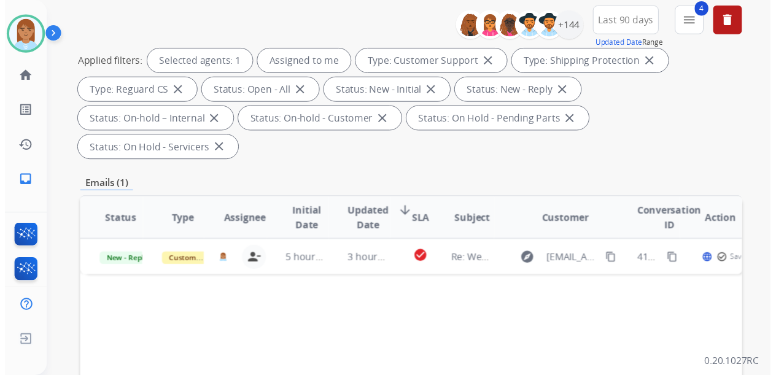
scroll to position [246, 0]
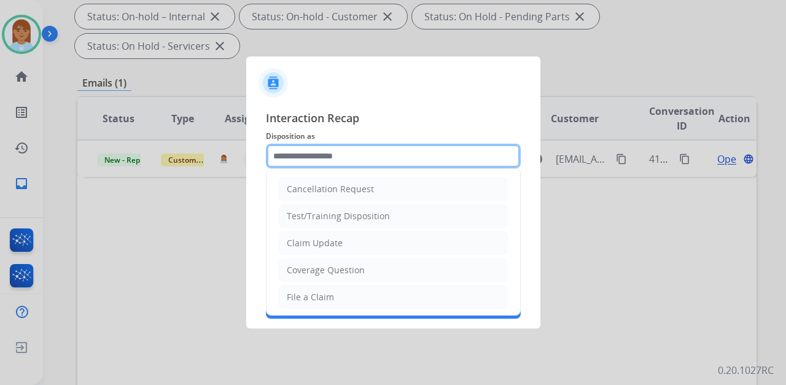
click at [336, 155] on input "text" at bounding box center [393, 156] width 255 height 25
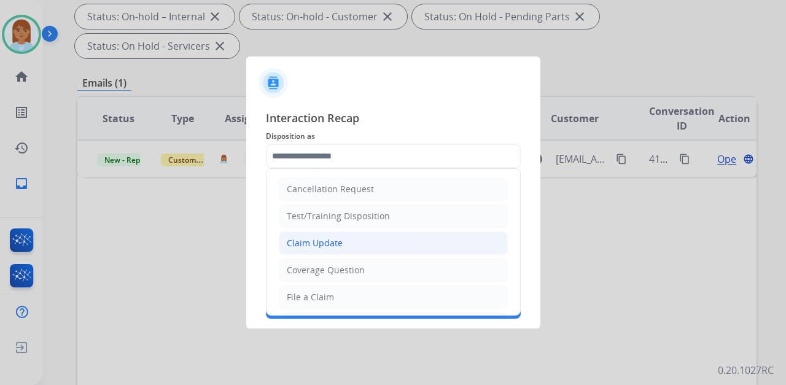
click at [310, 245] on div "Claim Update" at bounding box center [315, 243] width 56 height 12
type input "**********"
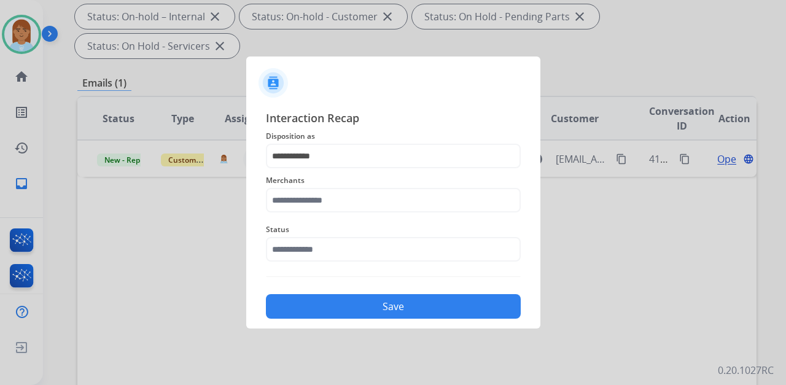
click at [338, 179] on span "Merchants" at bounding box center [393, 180] width 255 height 15
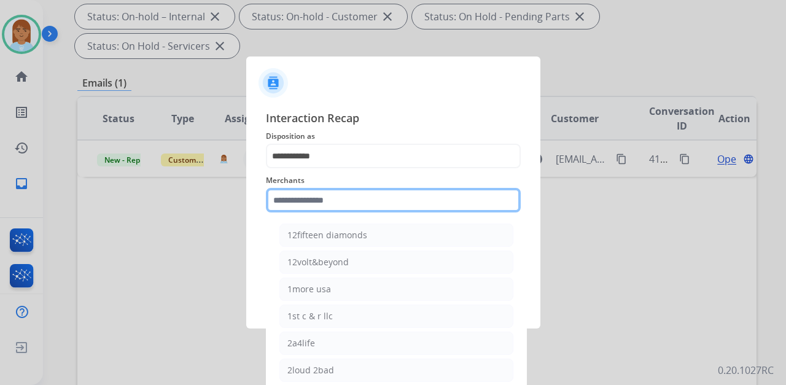
click at [334, 192] on input "text" at bounding box center [393, 200] width 255 height 25
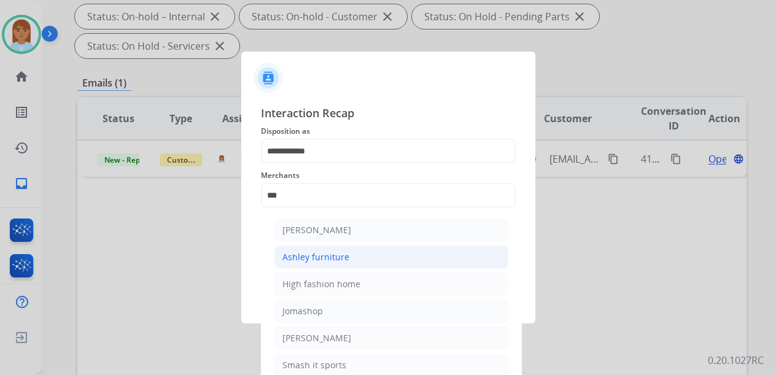
click at [303, 257] on div "Ashley furniture" at bounding box center [316, 257] width 67 height 12
type input "**********"
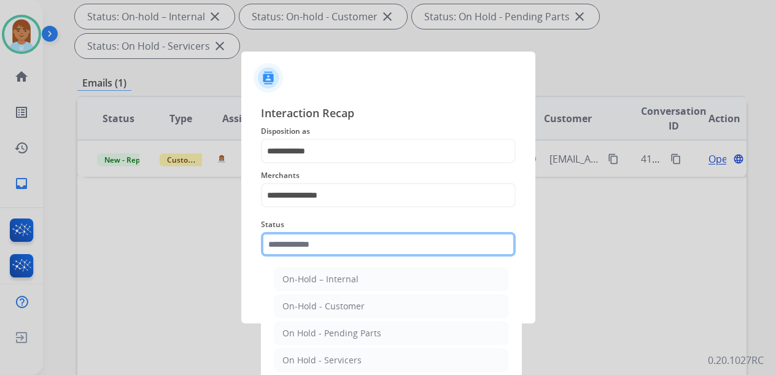
click at [303, 254] on input "text" at bounding box center [388, 244] width 255 height 25
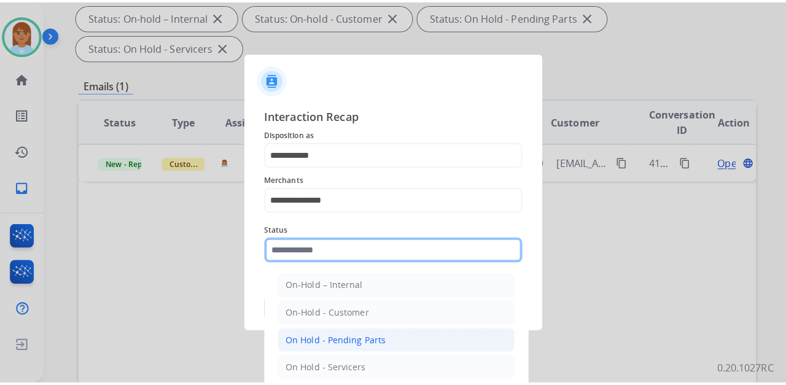
scroll to position [70, 0]
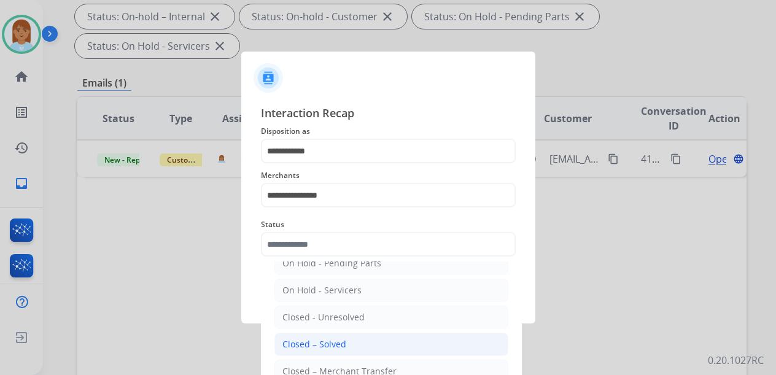
click at [318, 338] on div "Closed – Solved" at bounding box center [315, 344] width 64 height 12
type input "**********"
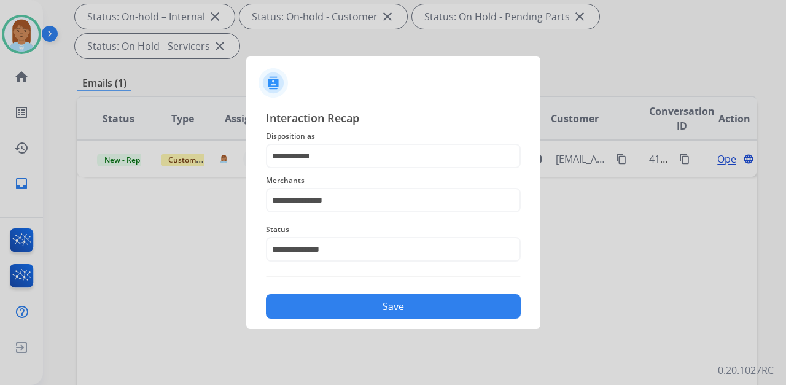
click at [337, 314] on button "Save" at bounding box center [393, 306] width 255 height 25
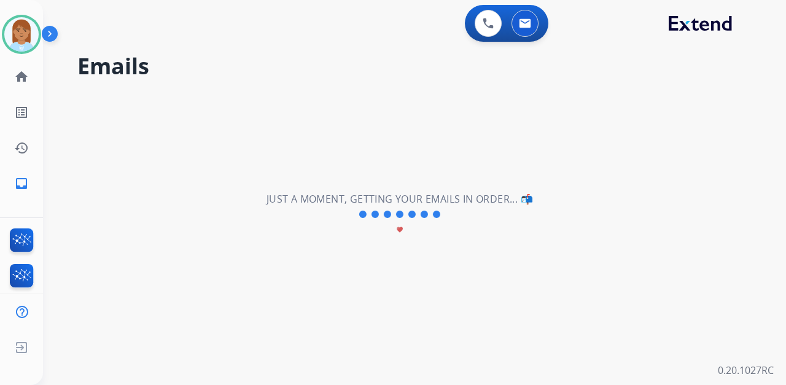
scroll to position [0, 0]
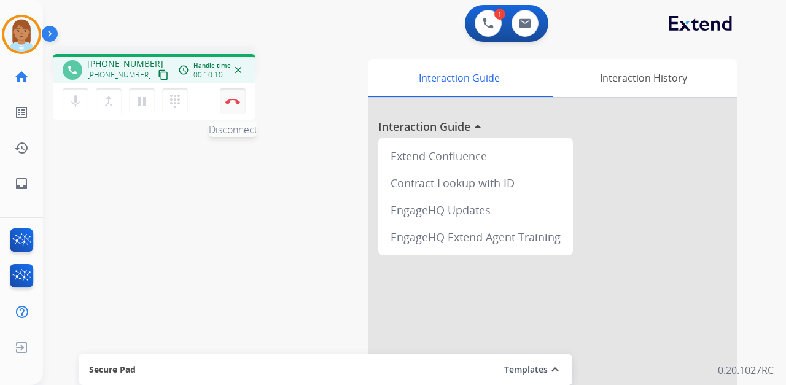
click at [245, 103] on div "mic Mute merge_type Bridge pause Hold dialpad Dialpad Disconnect" at bounding box center [154, 101] width 203 height 37
click at [244, 108] on button "Disconnect" at bounding box center [233, 101] width 26 height 26
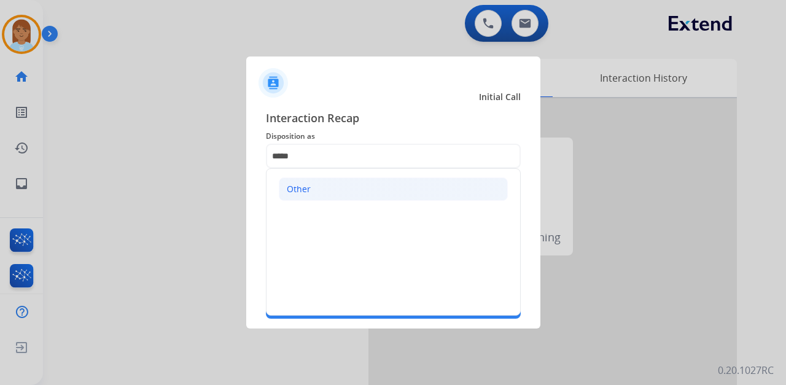
click at [378, 198] on li "Other" at bounding box center [393, 189] width 229 height 23
type input "*****"
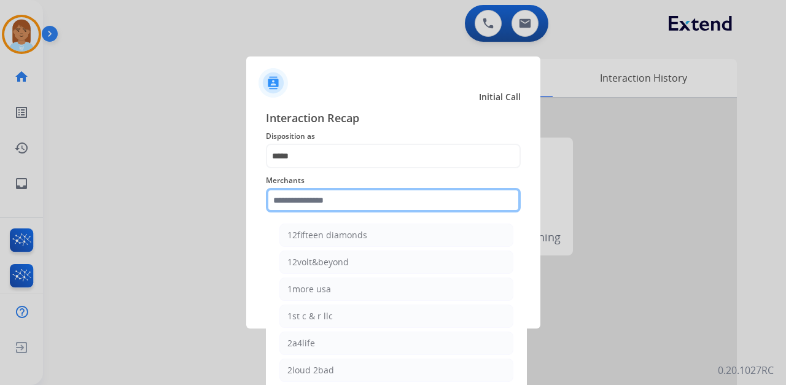
click at [370, 201] on input "text" at bounding box center [393, 200] width 255 height 25
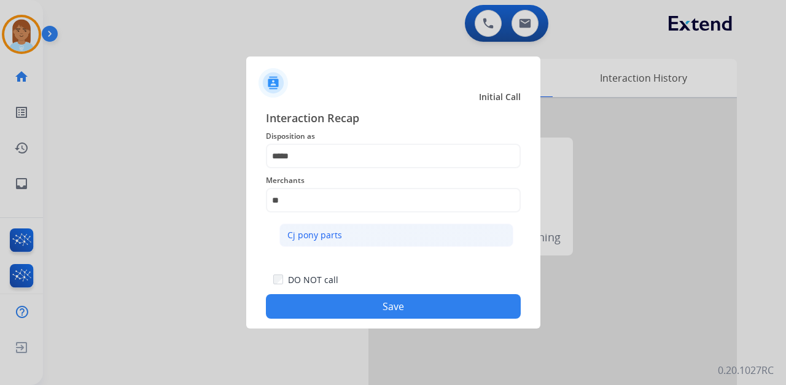
click at [340, 230] on li "Cj pony parts" at bounding box center [396, 235] width 234 height 23
type input "**********"
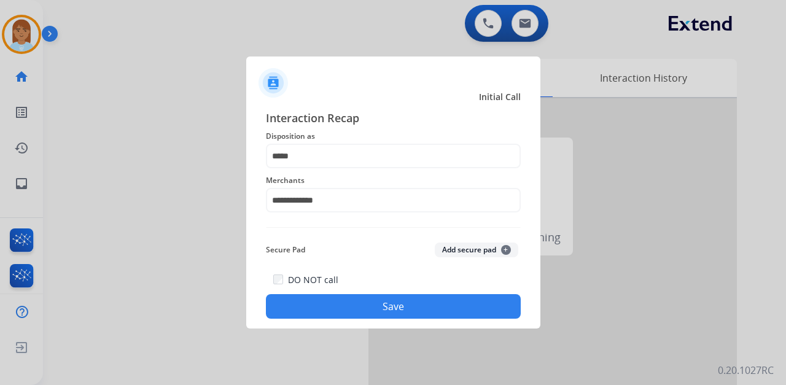
click at [352, 301] on button "Save" at bounding box center [393, 306] width 255 height 25
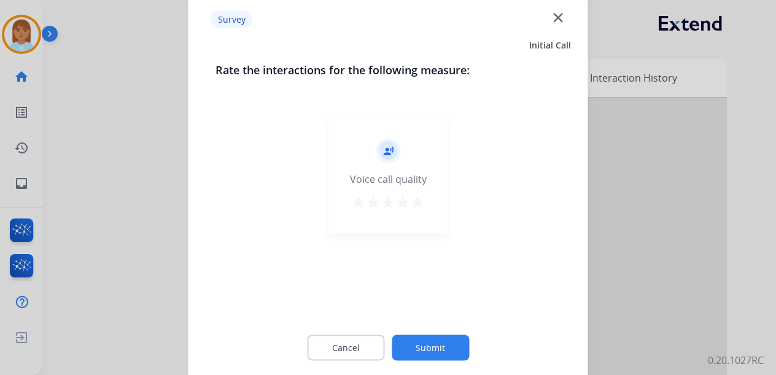
click at [400, 195] on mat-icon "star" at bounding box center [403, 202] width 15 height 15
click at [416, 202] on mat-icon "star" at bounding box center [417, 202] width 15 height 15
click at [411, 339] on button "Submit" at bounding box center [430, 348] width 77 height 26
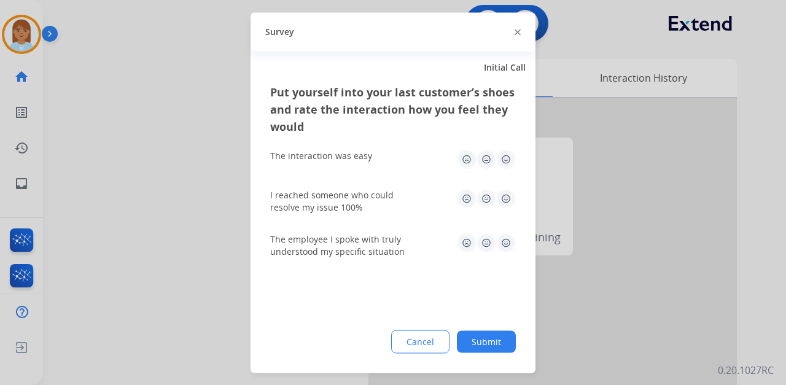
click at [518, 29] on img at bounding box center [518, 32] width 6 height 6
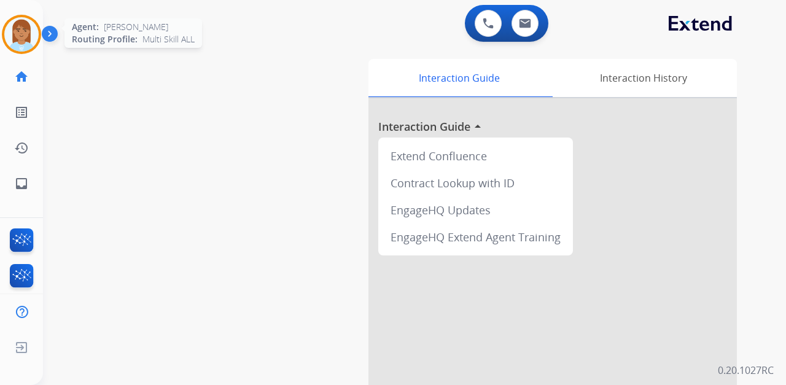
click at [34, 37] on img at bounding box center [21, 34] width 34 height 34
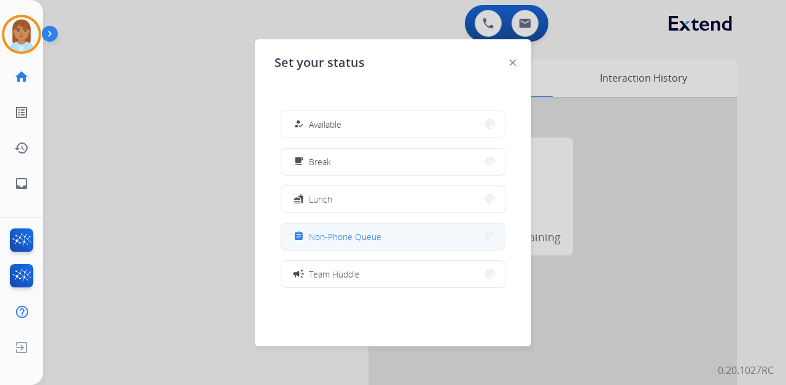
click at [365, 235] on span "Non-Phone Queue" at bounding box center [345, 236] width 72 height 13
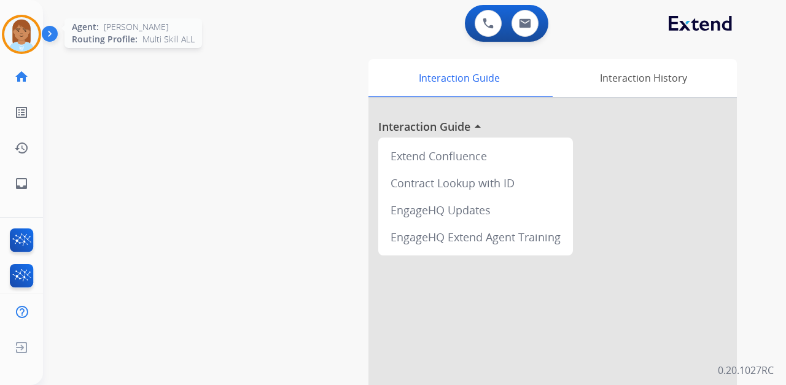
click at [31, 34] on img at bounding box center [21, 34] width 34 height 34
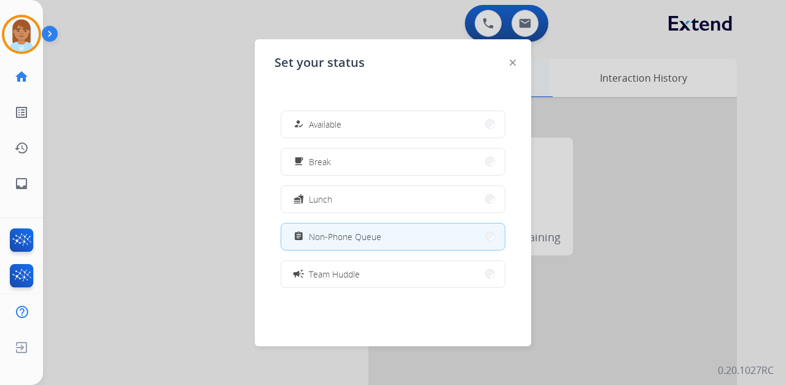
drag, startPoint x: 334, startPoint y: 121, endPoint x: 430, endPoint y: 84, distance: 103.2
click at [334, 120] on span "Available" at bounding box center [325, 124] width 33 height 13
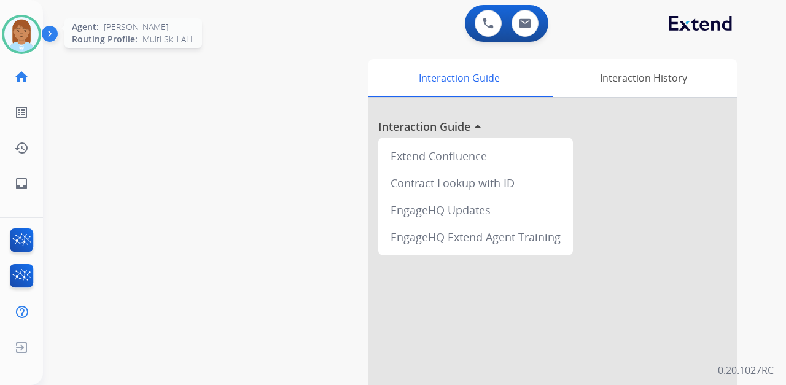
click at [29, 43] on img at bounding box center [21, 34] width 34 height 34
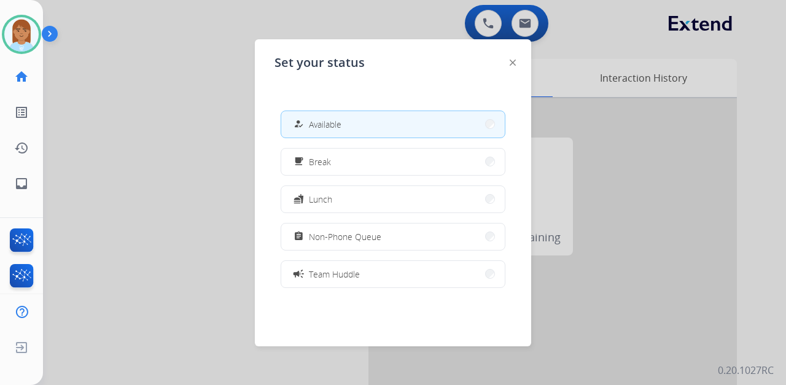
drag, startPoint x: 387, startPoint y: 17, endPoint x: 398, endPoint y: 21, distance: 11.9
click at [387, 18] on div at bounding box center [393, 192] width 786 height 385
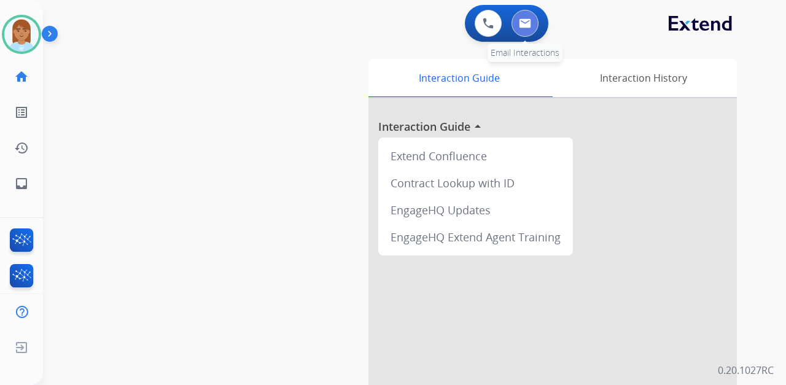
click at [529, 19] on img at bounding box center [525, 23] width 12 height 10
select select "**********"
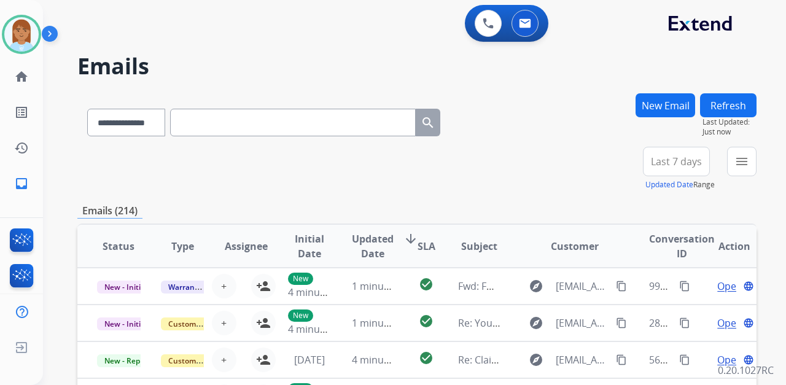
click at [662, 159] on span "Last 7 days" at bounding box center [676, 161] width 51 height 5
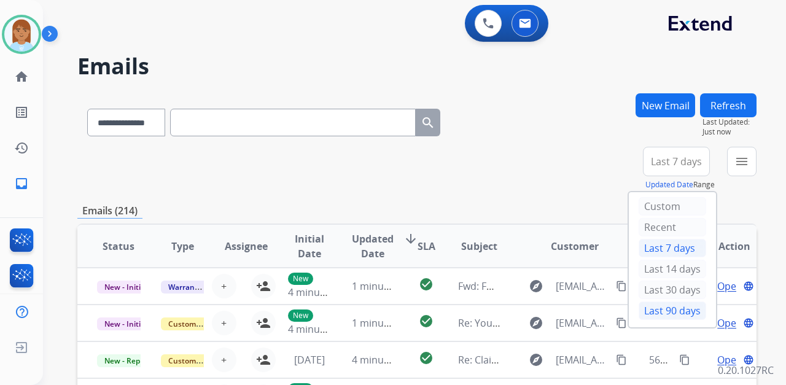
click at [672, 309] on div "Last 90 days" at bounding box center [673, 311] width 68 height 18
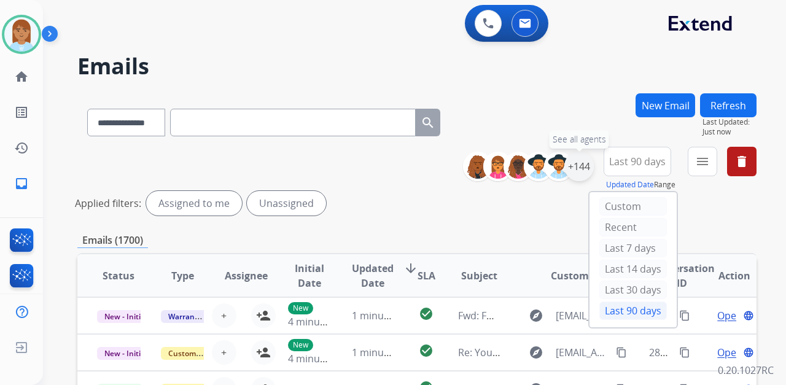
click at [576, 170] on div "+144" at bounding box center [578, 166] width 29 height 29
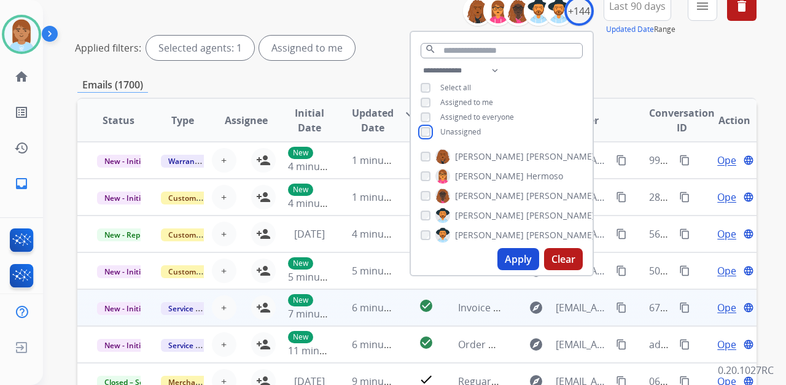
scroll to position [163, 0]
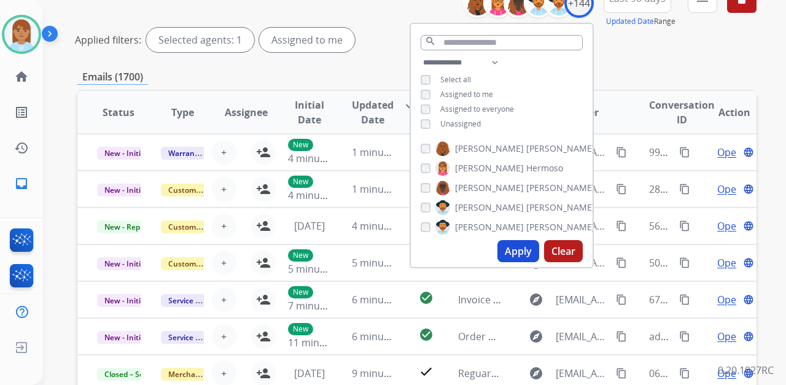
click at [510, 247] on button "Apply" at bounding box center [519, 251] width 42 height 22
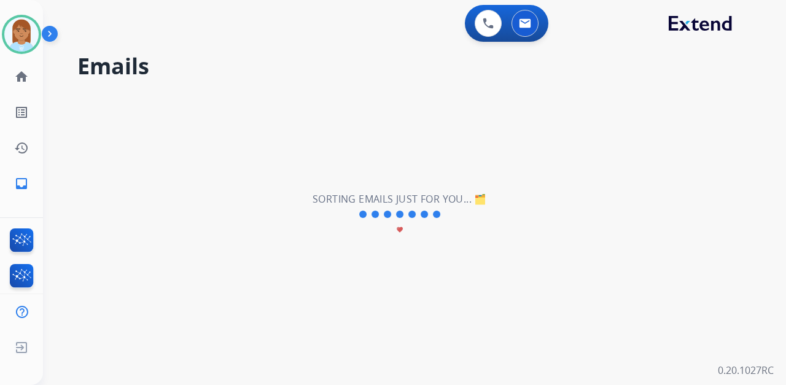
scroll to position [0, 0]
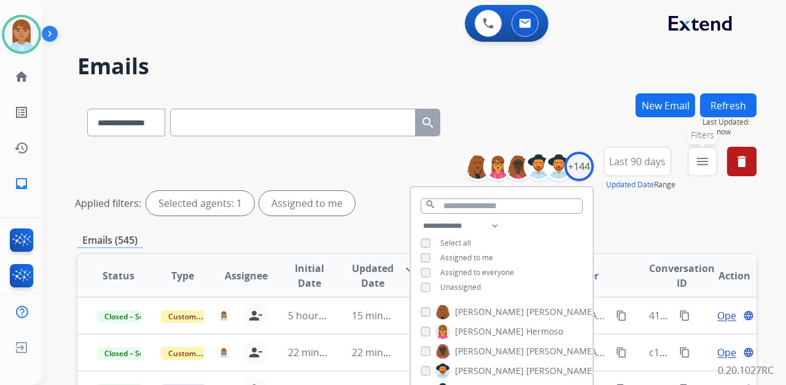
click at [697, 160] on mat-icon "menu" at bounding box center [702, 161] width 15 height 15
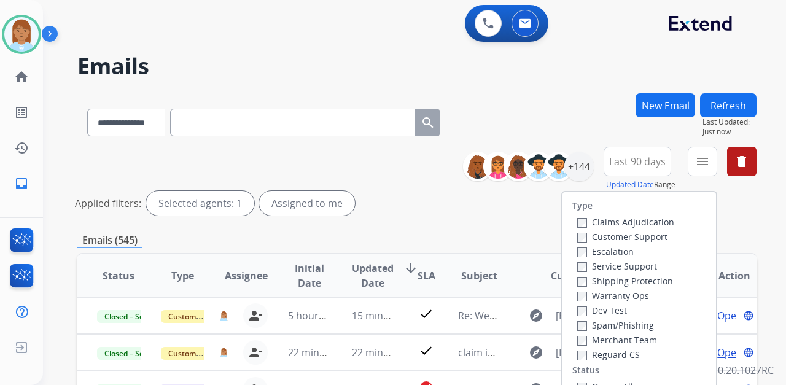
click at [612, 238] on label "Customer Support" at bounding box center [622, 237] width 90 height 12
click at [618, 282] on label "Shipping Protection" at bounding box center [625, 281] width 96 height 12
click at [602, 354] on label "Reguard CS" at bounding box center [608, 355] width 63 height 12
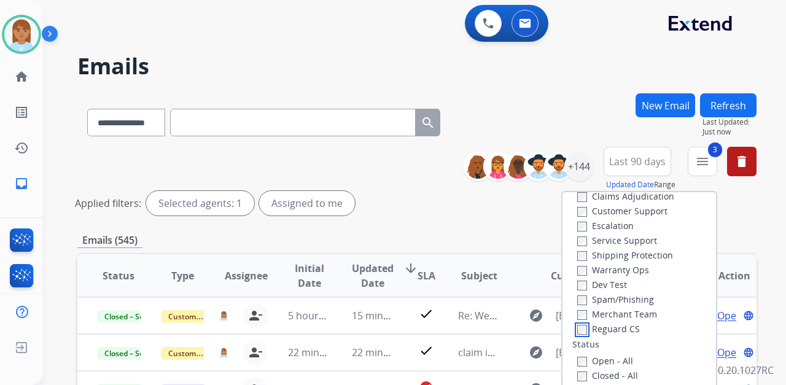
scroll to position [82, 0]
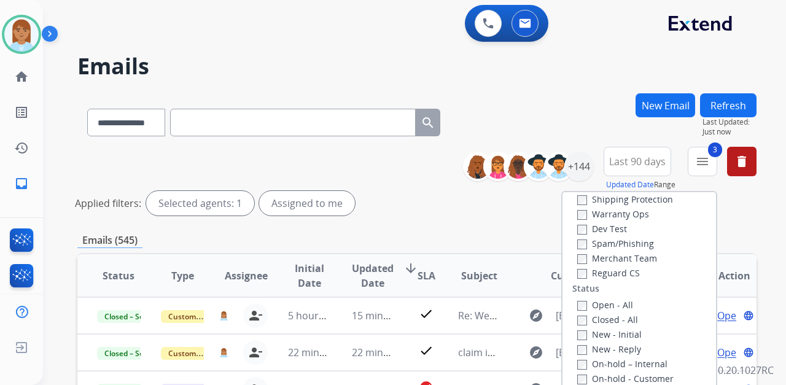
click at [599, 303] on label "Open - All" at bounding box center [605, 305] width 56 height 12
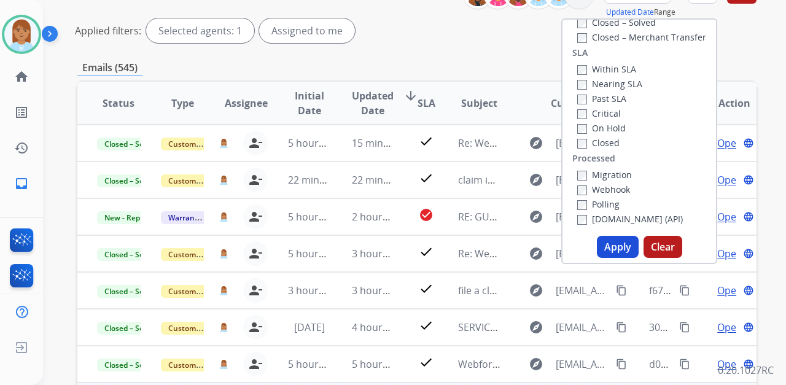
scroll to position [246, 0]
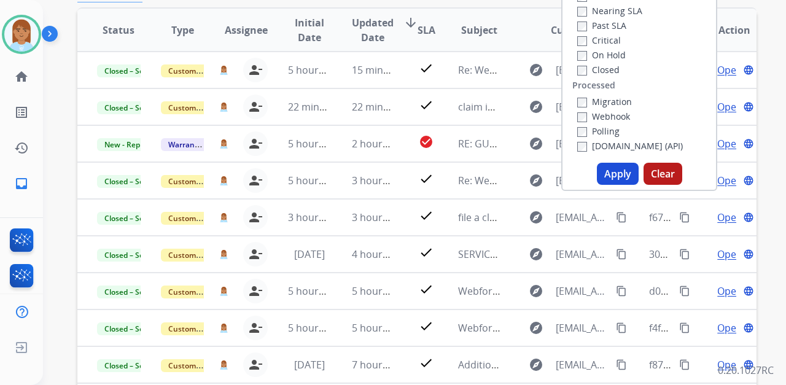
click at [619, 174] on button "Apply" at bounding box center [618, 174] width 42 height 22
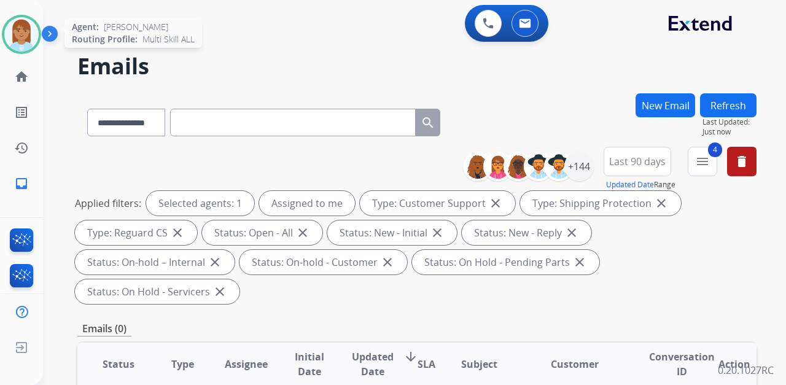
click at [36, 40] on img at bounding box center [21, 34] width 34 height 34
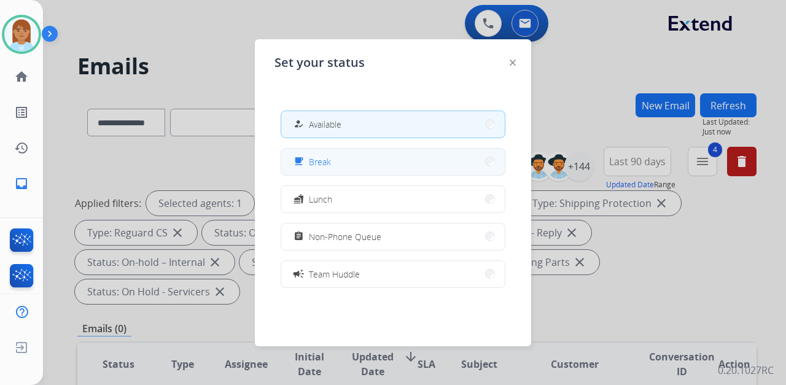
click at [341, 161] on button "free_breakfast Break" at bounding box center [393, 162] width 224 height 26
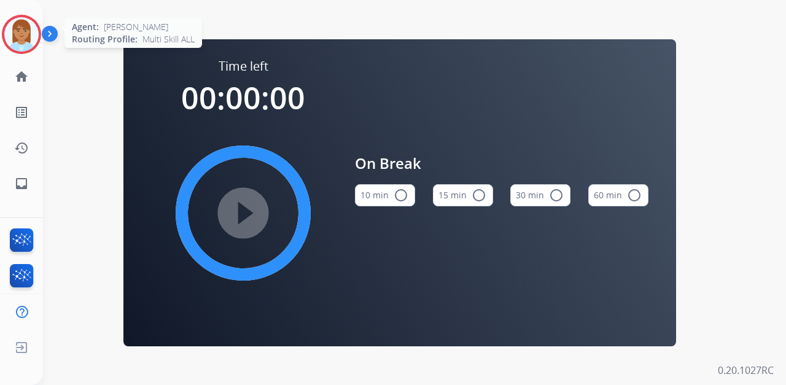
click at [20, 29] on img at bounding box center [21, 34] width 34 height 34
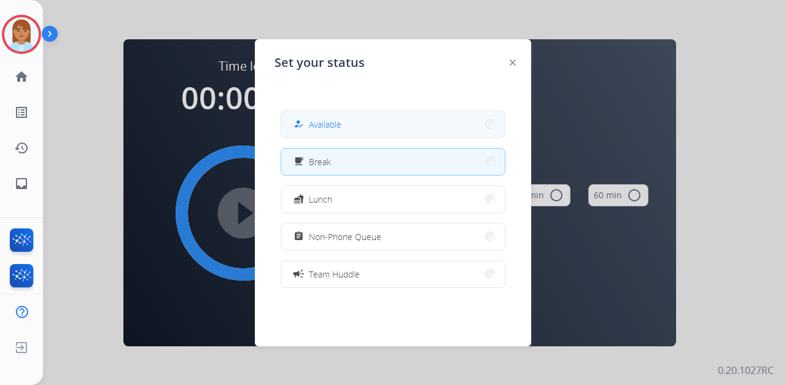
click at [350, 129] on button "how_to_reg Available" at bounding box center [393, 124] width 224 height 26
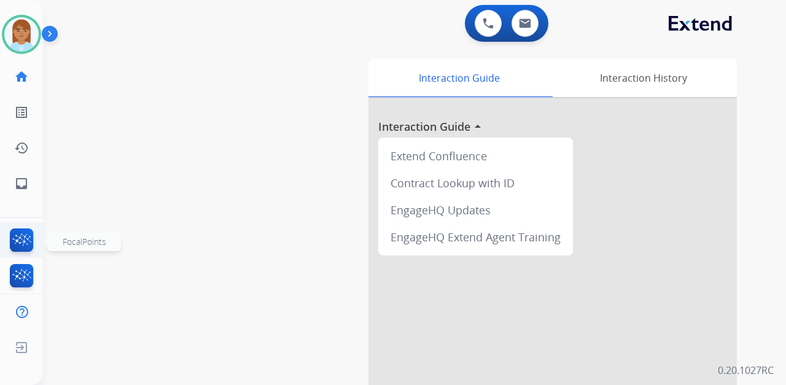
click at [16, 235] on img at bounding box center [21, 242] width 29 height 28
click at [35, 34] on img at bounding box center [21, 34] width 34 height 34
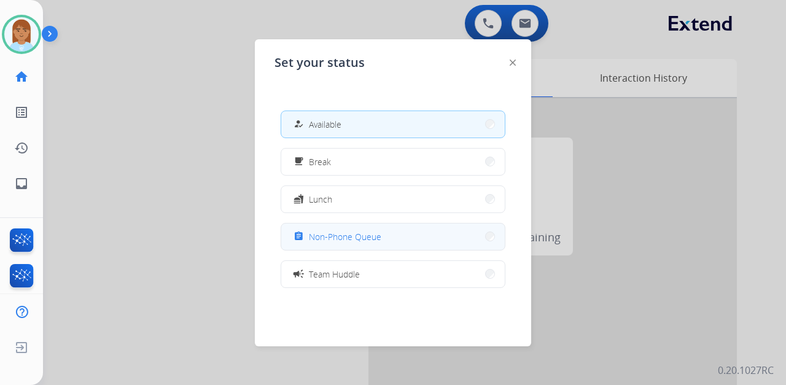
click at [408, 244] on button "assignment Non-Phone Queue" at bounding box center [393, 237] width 224 height 26
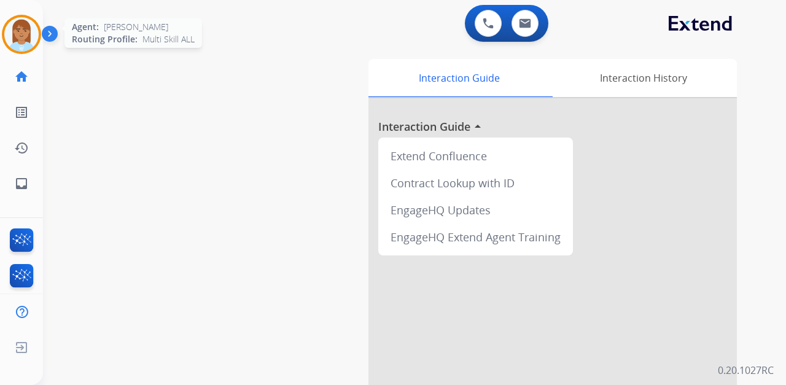
click at [9, 33] on img at bounding box center [21, 34] width 34 height 34
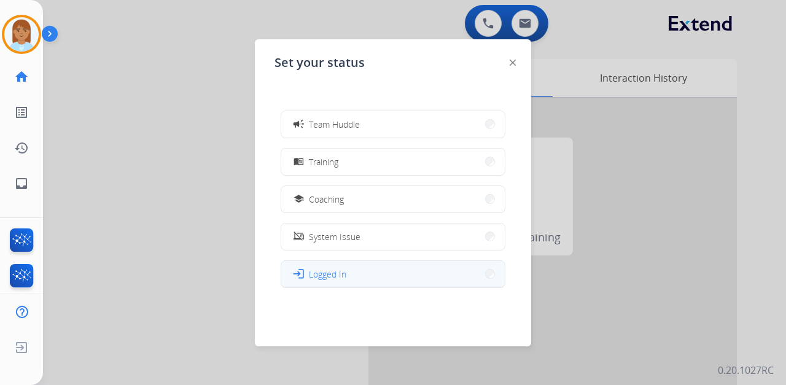
scroll to position [194, 0]
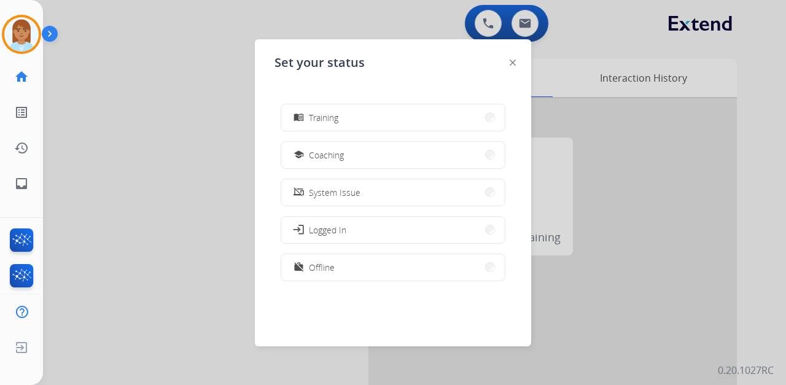
click at [408, 271] on button "work_off Offline" at bounding box center [393, 267] width 224 height 26
